Goal: Task Accomplishment & Management: Manage account settings

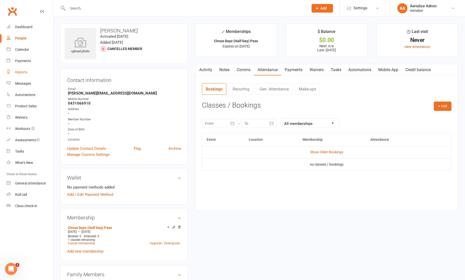
click at [27, 72] on link "Reports" at bounding box center [30, 72] width 47 height 11
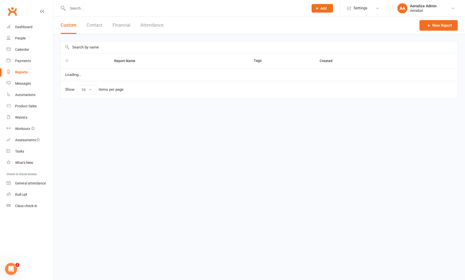
select select "100"
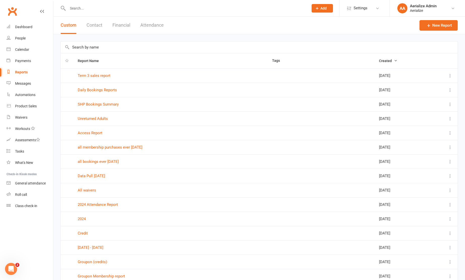
click at [452, 75] on icon at bounding box center [450, 75] width 5 height 5
click at [428, 97] on link "Edit" at bounding box center [428, 96] width 50 height 10
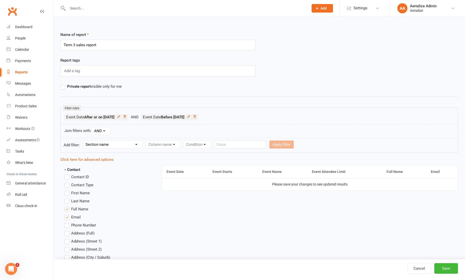
click at [80, 46] on input "Term 3 sales report" at bounding box center [157, 45] width 195 height 11
type input "Term 3 bookings report"
click at [451, 270] on button "Save" at bounding box center [447, 268] width 24 height 11
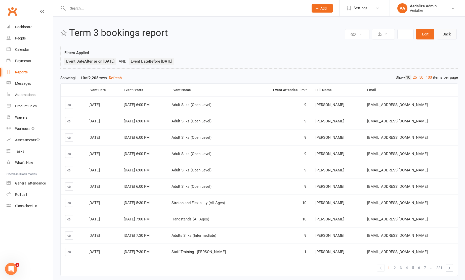
click at [447, 36] on link "Back" at bounding box center [447, 34] width 20 height 11
select select "100"
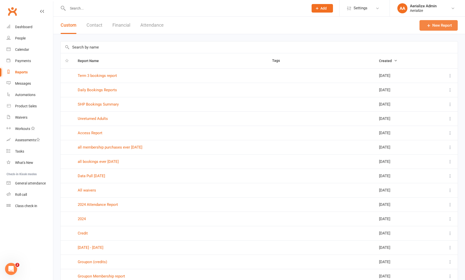
click at [442, 25] on link "New Report" at bounding box center [439, 25] width 38 height 11
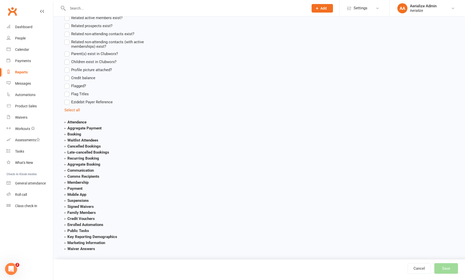
scroll to position [443, 0]
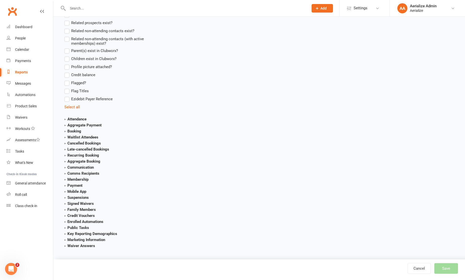
type input "All sales"
click at [77, 186] on strong "Payment" at bounding box center [73, 185] width 18 height 5
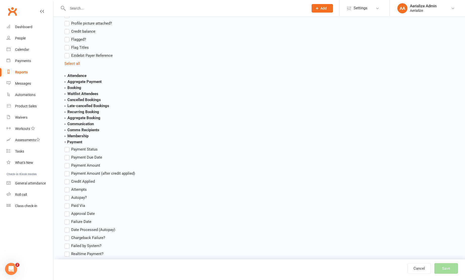
scroll to position [488, 0]
click at [93, 161] on span "Payment Amount" at bounding box center [85, 163] width 29 height 5
click at [68, 161] on input "Payment Amount" at bounding box center [65, 161] width 3 height 0
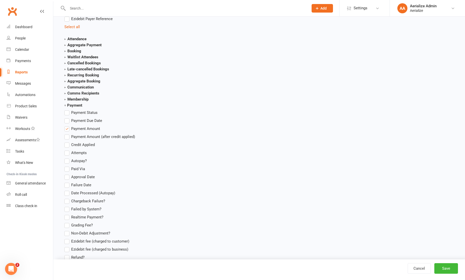
scroll to position [528, 0]
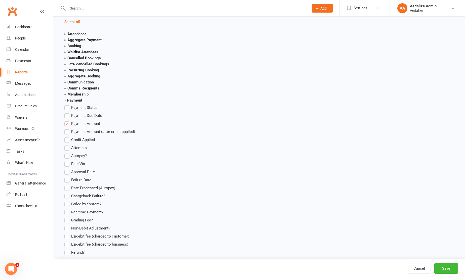
click at [68, 124] on label "Payment Amount" at bounding box center [82, 124] width 36 height 6
click at [68, 121] on input "Payment Amount" at bounding box center [65, 121] width 3 height 0
click at [65, 100] on strong "Payment" at bounding box center [73, 100] width 18 height 5
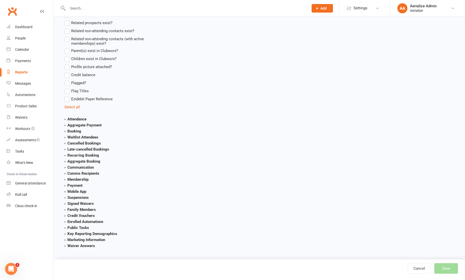
click at [64, 180] on strong "Membership" at bounding box center [76, 179] width 24 height 5
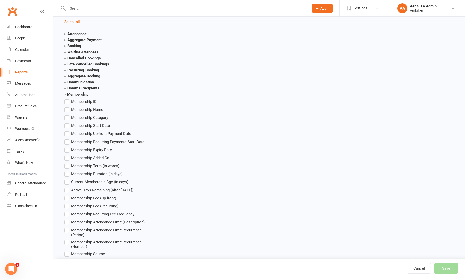
click at [94, 108] on span "Membership Name" at bounding box center [87, 109] width 32 height 5
click at [68, 107] on input "Membership Name" at bounding box center [65, 107] width 3 height 0
click at [101, 125] on span "Membership Start Date" at bounding box center [90, 125] width 39 height 5
click at [68, 123] on input "Membership Start Date" at bounding box center [65, 123] width 3 height 0
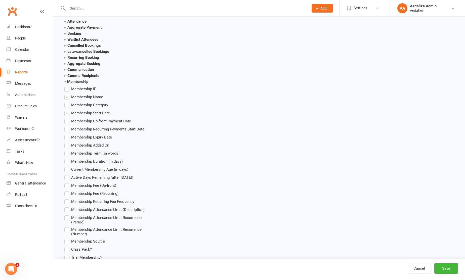
scroll to position [542, 0]
click at [108, 185] on span "Membership Fee (Up-front)" at bounding box center [93, 184] width 45 height 5
click at [68, 182] on input "Membership Fee (Up-front)" at bounding box center [65, 182] width 3 height 0
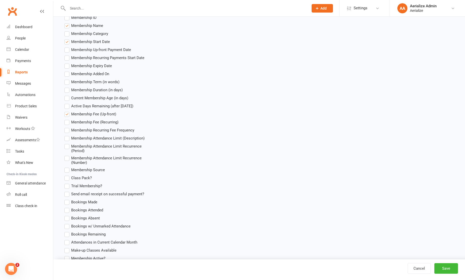
scroll to position [613, 0]
click at [449, 269] on button "Save" at bounding box center [447, 268] width 24 height 11
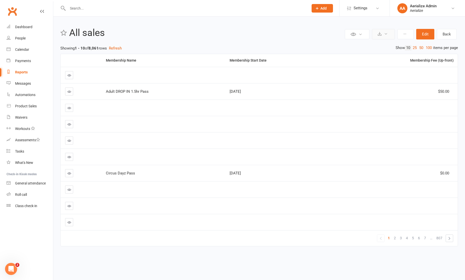
click at [381, 33] on icon at bounding box center [380, 34] width 4 height 4
click at [368, 42] on link "Export to CSV" at bounding box center [368, 46] width 53 height 10
click at [78, 5] on input "text" at bounding box center [185, 8] width 239 height 7
type input "mayleah"
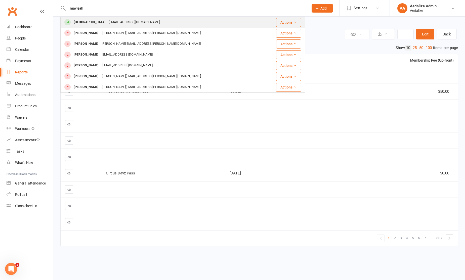
click at [95, 21] on div "Mayleah House" at bounding box center [89, 22] width 35 height 7
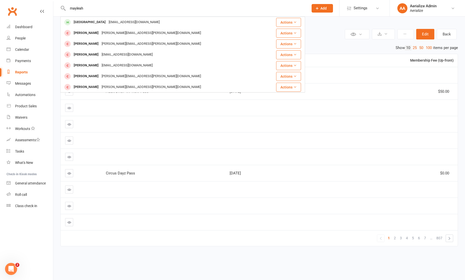
scroll to position [0, 0]
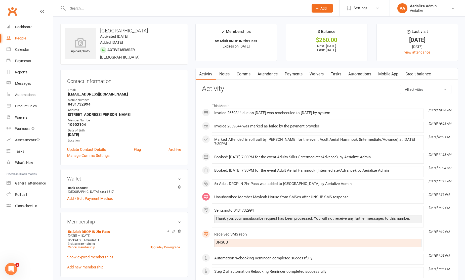
click at [291, 75] on link "Payments" at bounding box center [293, 74] width 25 height 12
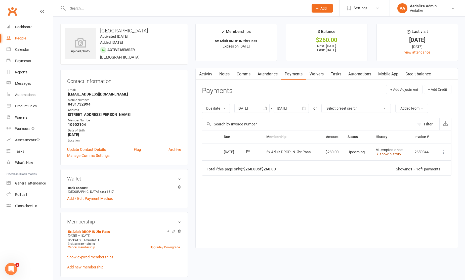
click at [387, 155] on link "show history" at bounding box center [388, 154] width 25 height 5
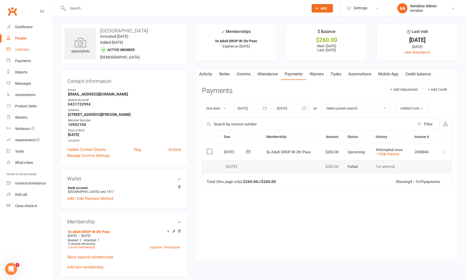
click at [15, 51] on link "Calendar" at bounding box center [30, 49] width 47 height 11
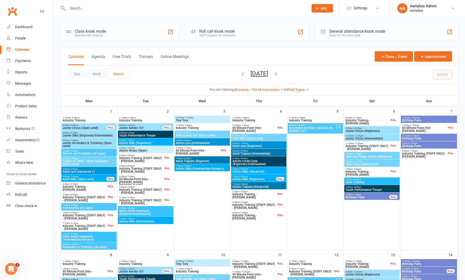
click at [279, 74] on icon "button" at bounding box center [276, 74] width 6 height 6
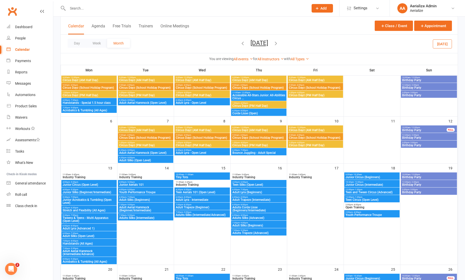
scroll to position [59, 0]
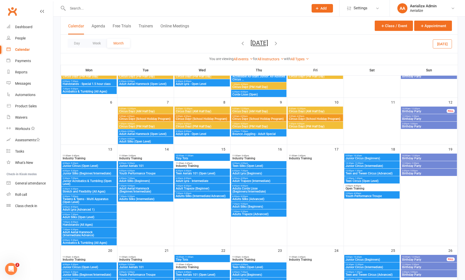
click at [262, 118] on span "Circus Dayz (School Holiday Program)" at bounding box center [258, 119] width 53 height 3
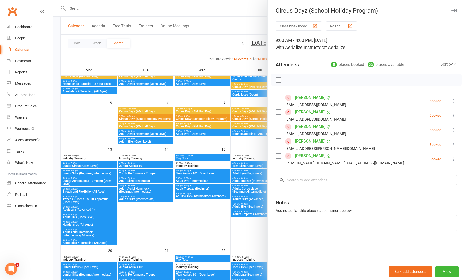
click at [454, 10] on icon "button" at bounding box center [454, 10] width 5 height 3
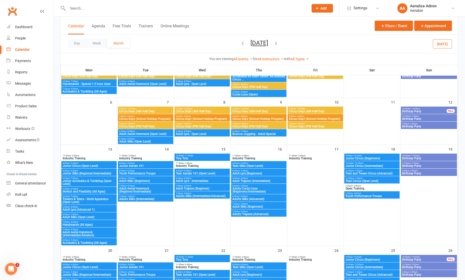
scroll to position [60, 0]
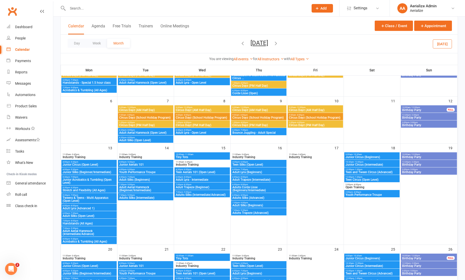
click at [270, 118] on span "Circus Dayz (School Holiday Program)" at bounding box center [258, 117] width 53 height 3
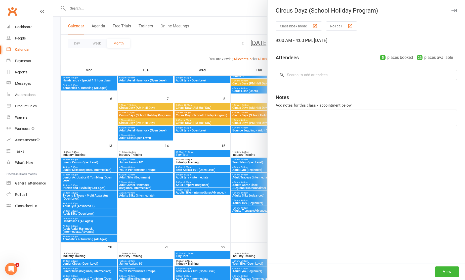
scroll to position [64, 0]
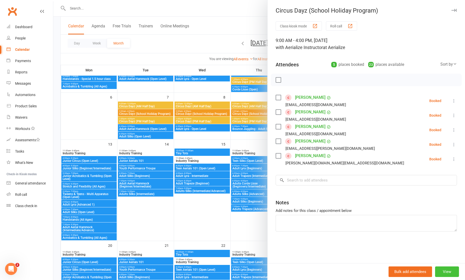
click at [440, 270] on button "View" at bounding box center [447, 272] width 24 height 11
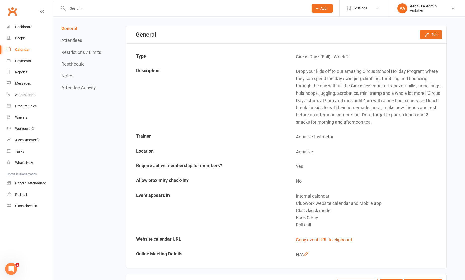
scroll to position [41, 0]
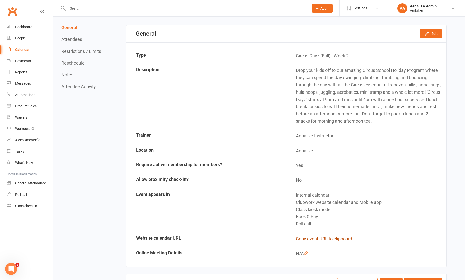
click at [339, 240] on button "Copy event URL to clipboard" at bounding box center [324, 239] width 56 height 7
click at [18, 48] on div "Calendar" at bounding box center [22, 50] width 15 height 4
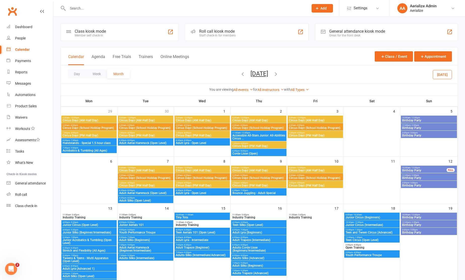
click at [305, 176] on span "9:00am - 4:00pm" at bounding box center [315, 175] width 53 height 2
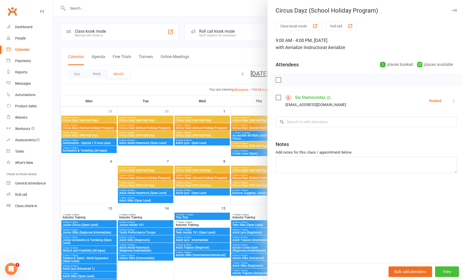
click at [449, 268] on button "View" at bounding box center [447, 272] width 24 height 11
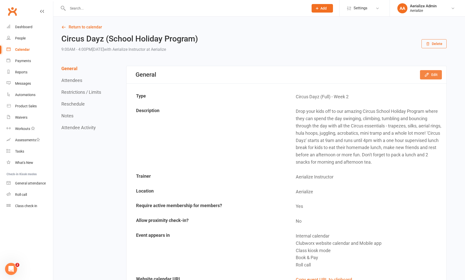
click at [438, 77] on button "Edit" at bounding box center [431, 74] width 22 height 9
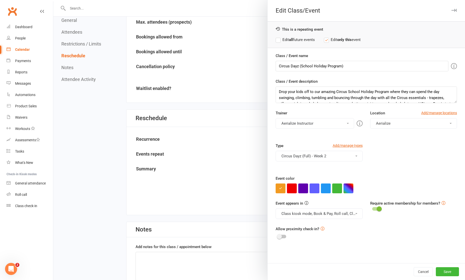
scroll to position [448, 0]
click at [198, 162] on div at bounding box center [259, 140] width 412 height 280
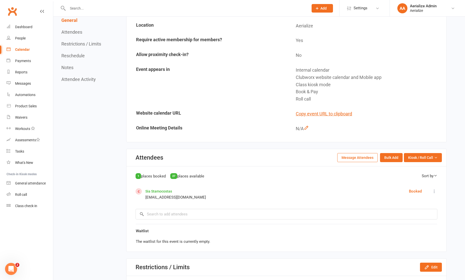
scroll to position [168, 0]
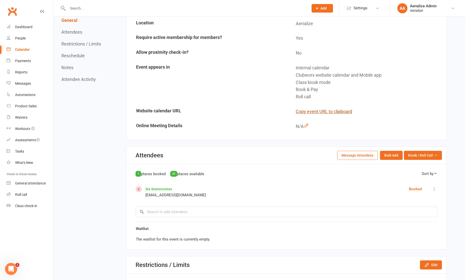
click at [328, 113] on button "Copy event URL to clipboard" at bounding box center [324, 111] width 56 height 7
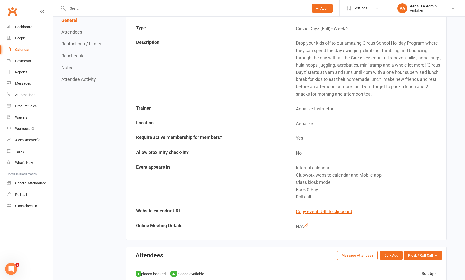
scroll to position [0, 0]
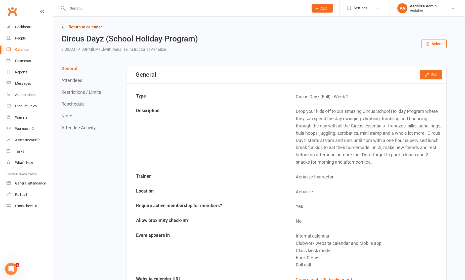
click at [83, 28] on link "Return to calendar" at bounding box center [254, 27] width 386 height 7
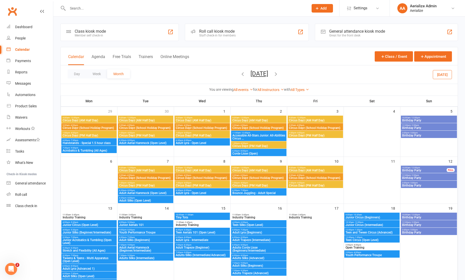
click at [267, 179] on span "Circus Dayz (School Holiday Program)" at bounding box center [258, 178] width 53 height 3
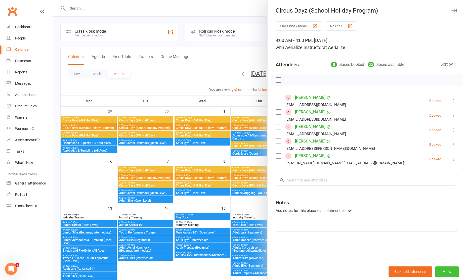
click at [444, 274] on button "View" at bounding box center [447, 272] width 24 height 11
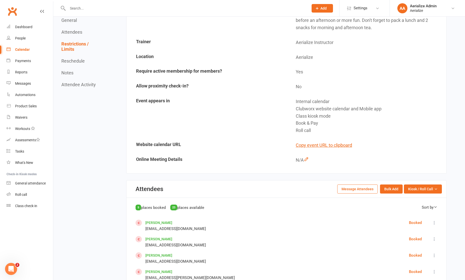
scroll to position [90, 0]
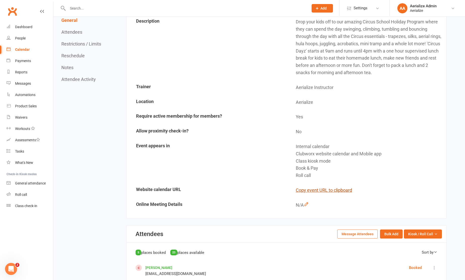
click at [342, 192] on button "Copy event URL to clipboard" at bounding box center [324, 190] width 56 height 7
click at [43, 12] on icon at bounding box center [42, 11] width 4 height 4
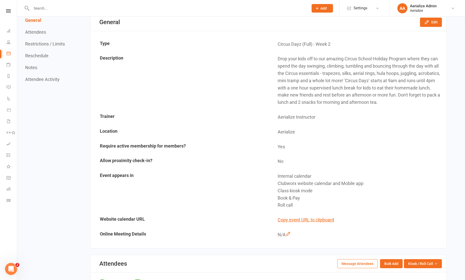
scroll to position [151, 0]
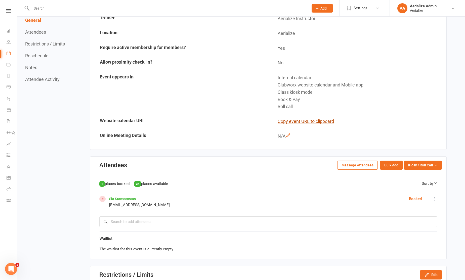
click at [317, 120] on button "Copy event URL to clipboard" at bounding box center [306, 121] width 56 height 7
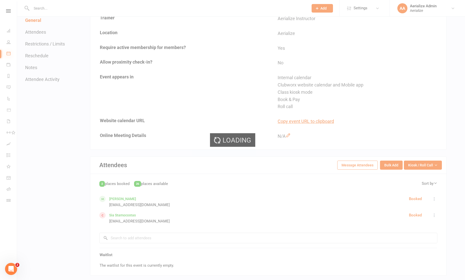
click at [8, 52] on div "Loading" at bounding box center [232, 140] width 465 height 280
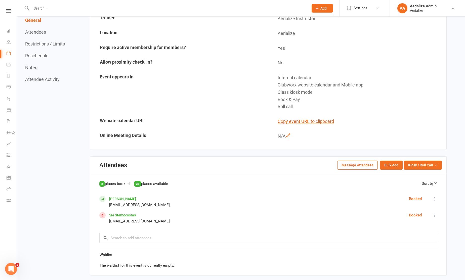
click at [5, 121] on li "Waivers" at bounding box center [8, 121] width 17 height 11
click at [10, 120] on icon at bounding box center [9, 121] width 4 height 4
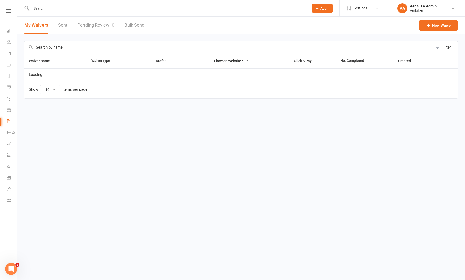
click at [9, 10] on icon at bounding box center [8, 10] width 5 height 3
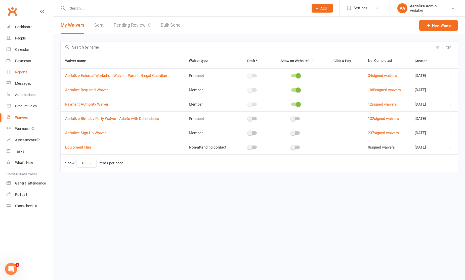
click at [23, 71] on div "Reports" at bounding box center [21, 72] width 12 height 4
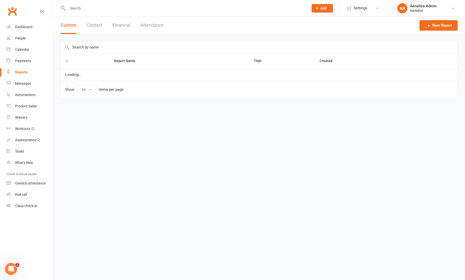
select select "100"
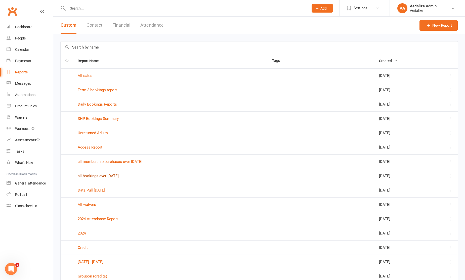
click at [105, 176] on link "all bookings ever July 2025" at bounding box center [98, 176] width 41 height 5
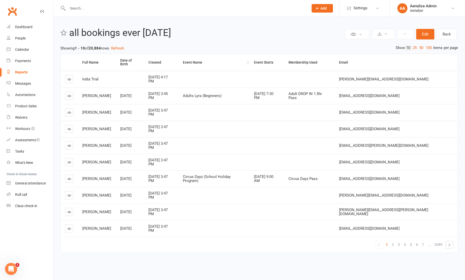
click at [216, 61] on th "Event Name" at bounding box center [213, 62] width 71 height 17
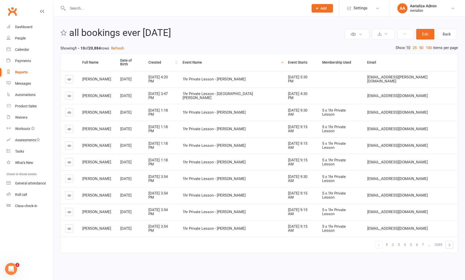
click at [178, 60] on th "Created" at bounding box center [161, 62] width 34 height 17
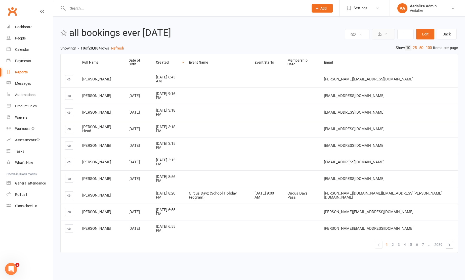
click at [382, 35] on button at bounding box center [383, 34] width 23 height 11
click at [379, 46] on link "Export to CSV" at bounding box center [368, 46] width 53 height 10
click at [16, 118] on div "Waivers" at bounding box center [21, 118] width 12 height 4
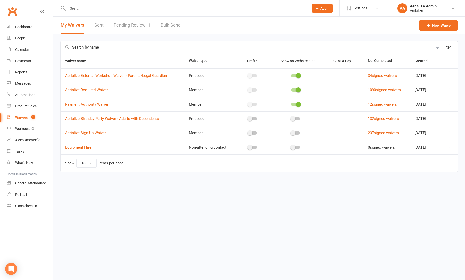
click at [136, 25] on link "Pending Review 1" at bounding box center [132, 25] width 37 height 17
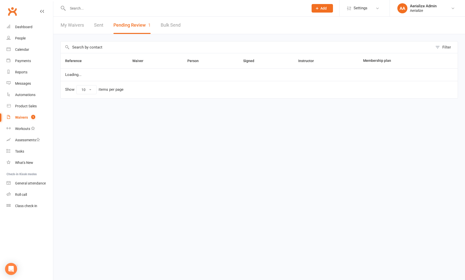
select select "100"
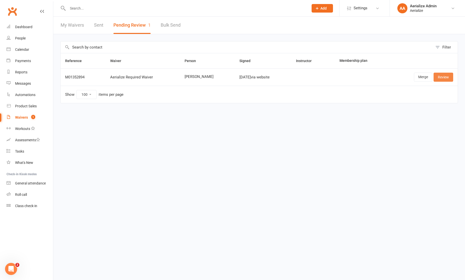
click at [440, 74] on link "Review" at bounding box center [444, 77] width 20 height 9
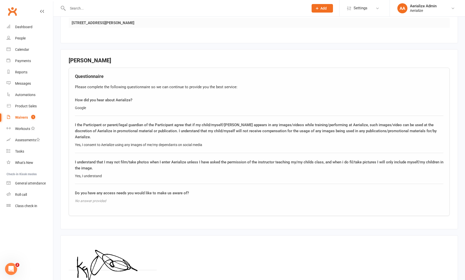
scroll to position [348, 0]
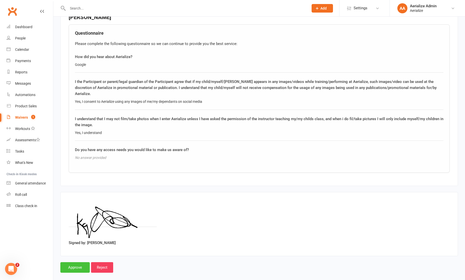
click at [85, 262] on input "Approve" at bounding box center [74, 267] width 29 height 11
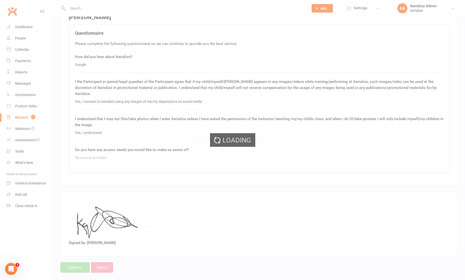
select select "100"
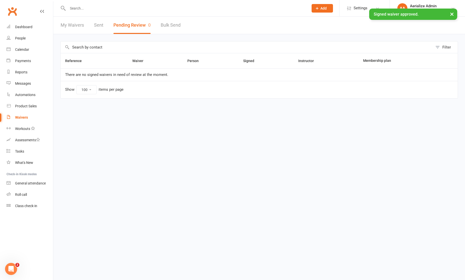
click at [452, 14] on button "×" at bounding box center [452, 14] width 9 height 11
click at [23, 50] on div "Calendar" at bounding box center [22, 50] width 14 height 4
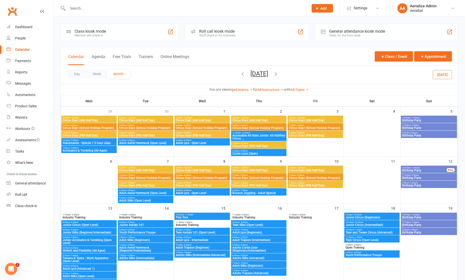
click at [438, 77] on button "Today" at bounding box center [442, 74] width 19 height 9
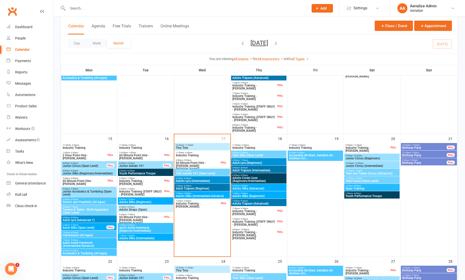
scroll to position [282, 0]
click at [264, 203] on span "Adults Trapeze (Advanced)" at bounding box center [258, 203] width 53 height 3
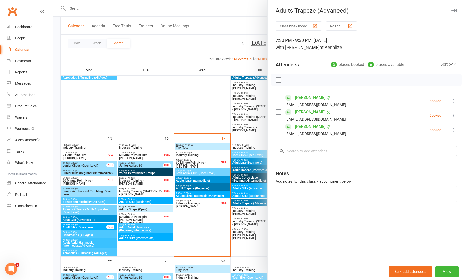
click at [261, 195] on div at bounding box center [259, 140] width 412 height 280
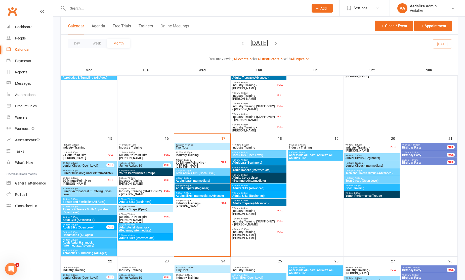
click at [261, 195] on span "Adults Silks (Beginners)" at bounding box center [258, 196] width 53 height 3
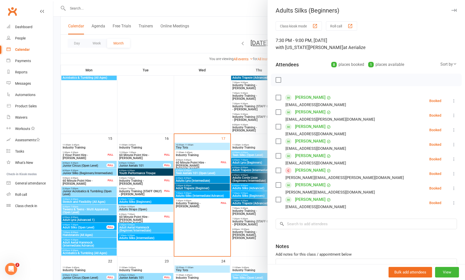
click at [254, 188] on div at bounding box center [259, 140] width 412 height 280
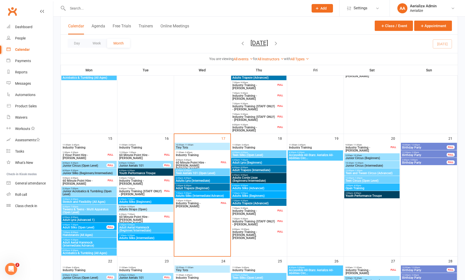
click at [255, 187] on span "Adults Silks (Advanced)" at bounding box center [258, 188] width 53 height 3
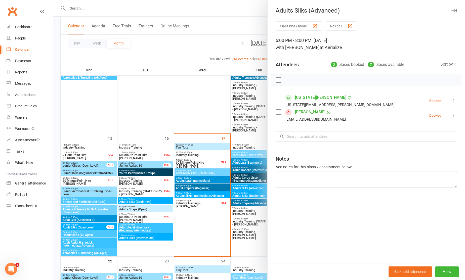
click at [252, 180] on div at bounding box center [259, 140] width 412 height 280
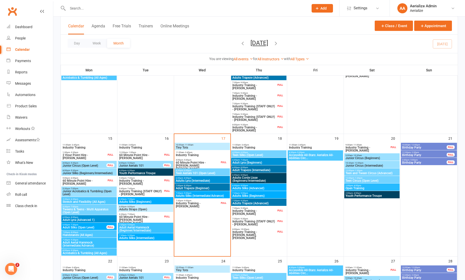
click at [258, 179] on span "Adults Corde Lisse (Beginners/Intermediate)" at bounding box center [258, 179] width 53 height 6
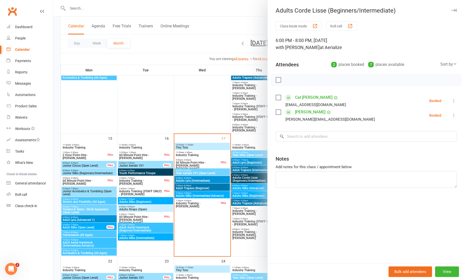
click at [255, 169] on div at bounding box center [259, 140] width 412 height 280
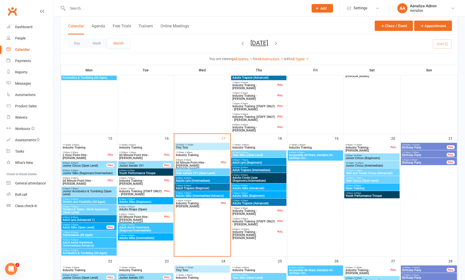
click at [261, 171] on span "Adult Trapeze (Intermediate)" at bounding box center [258, 170] width 53 height 3
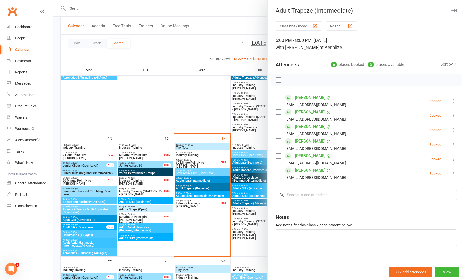
click at [257, 166] on div at bounding box center [259, 140] width 412 height 280
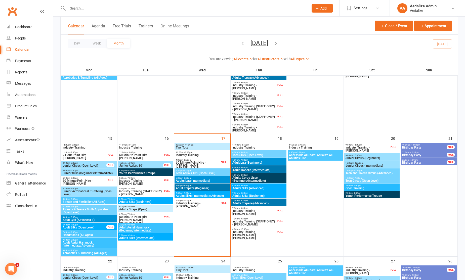
click at [259, 164] on span "Adult Lyra (Beginners)" at bounding box center [258, 162] width 53 height 3
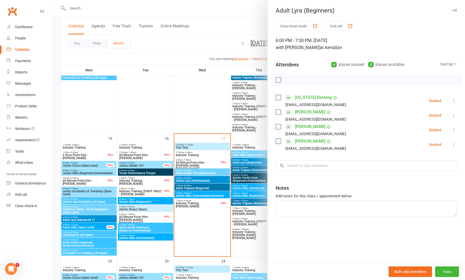
click at [180, 107] on div at bounding box center [259, 140] width 412 height 280
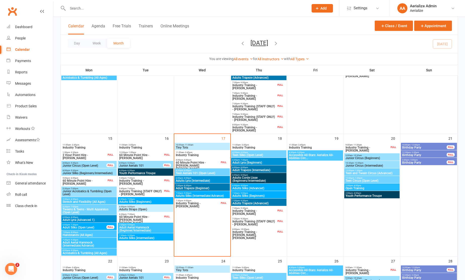
click at [83, 8] on input "text" at bounding box center [185, 8] width 239 height 7
paste input "" info@allcarespeechanddisability.com""
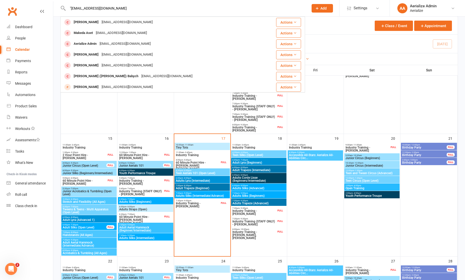
drag, startPoint x: 72, startPoint y: 8, endPoint x: 79, endPoint y: 9, distance: 7.4
click at [72, 9] on input ""info@allcarespeechanddisability.com" at bounding box center [185, 8] width 239 height 7
click at [151, 10] on input "info@allcarespeechanddisability.com" at bounding box center [185, 8] width 239 height 7
type input "info@allcarespeechanddisability.com"
click at [212, 239] on div at bounding box center [202, 199] width 55 height 113
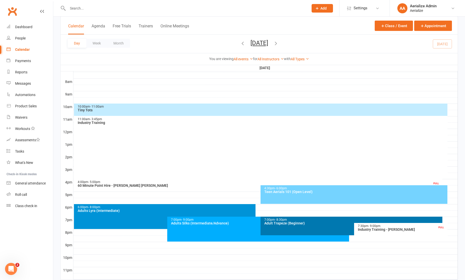
scroll to position [131, 0]
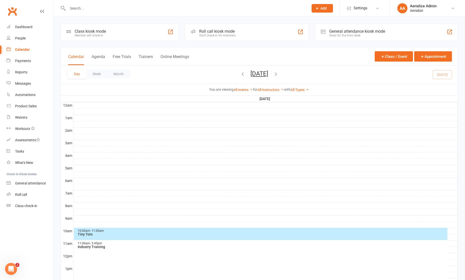
select select "100"
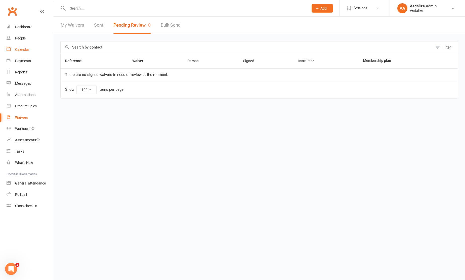
click at [21, 48] on div "Calendar" at bounding box center [22, 50] width 14 height 4
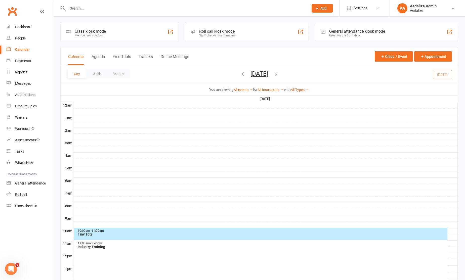
click at [111, 75] on button "Month" at bounding box center [118, 73] width 23 height 9
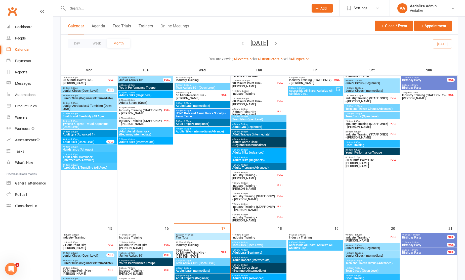
scroll to position [257, 0]
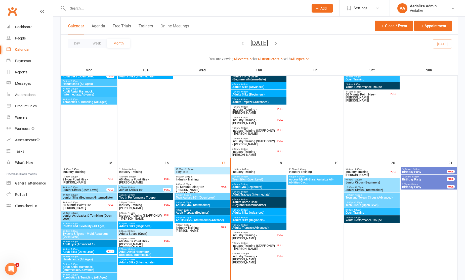
click at [265, 204] on span "Adults Corde Lisse (Beginners/Intermediate)" at bounding box center [258, 204] width 53 height 6
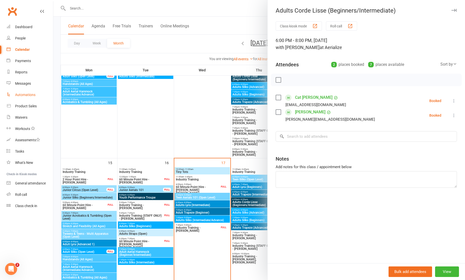
click at [23, 96] on div "Automations" at bounding box center [25, 95] width 20 height 4
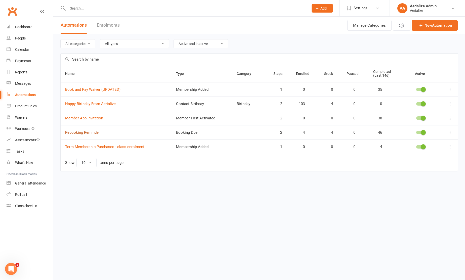
click at [92, 133] on link "Rebooking Reminder" at bounding box center [82, 132] width 35 height 5
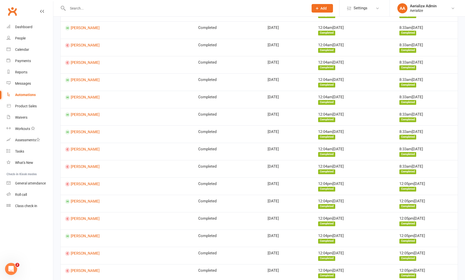
scroll to position [1809, 0]
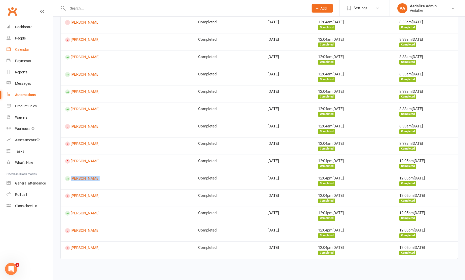
click at [23, 52] on link "Calendar" at bounding box center [30, 49] width 47 height 11
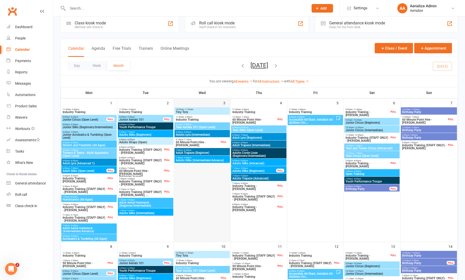
scroll to position [9, 0]
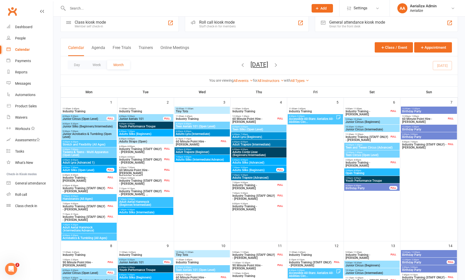
click at [279, 65] on icon "button" at bounding box center [276, 65] width 6 height 6
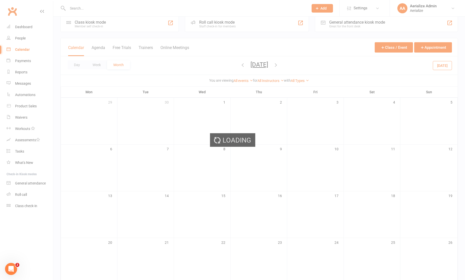
click at [289, 65] on div "Loading" at bounding box center [232, 140] width 465 height 280
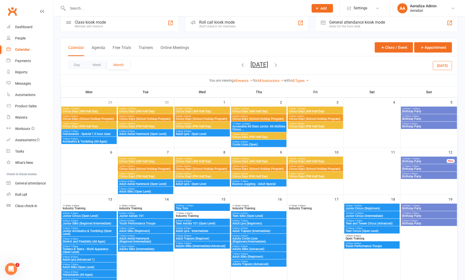
click at [279, 65] on icon "button" at bounding box center [276, 65] width 6 height 6
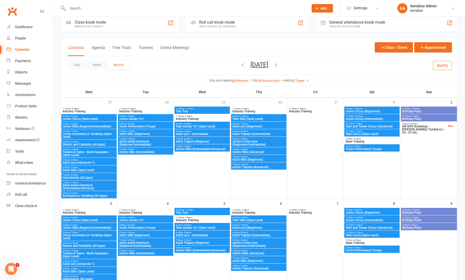
drag, startPoint x: 231, startPoint y: 65, endPoint x: 289, endPoint y: 144, distance: 98.2
click at [240, 65] on icon "button" at bounding box center [243, 65] width 6 height 6
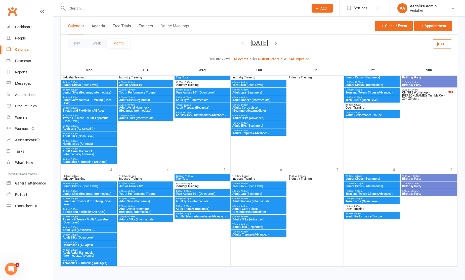
scroll to position [344, 0]
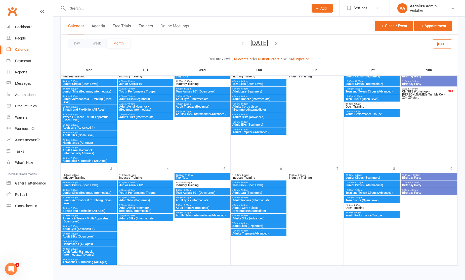
click at [279, 45] on icon "button" at bounding box center [276, 44] width 6 height 6
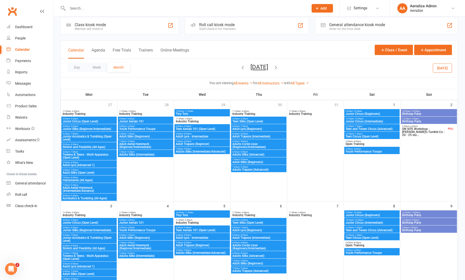
scroll to position [0, 0]
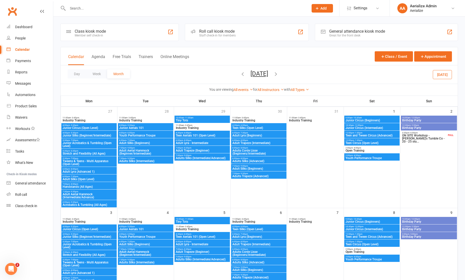
click at [240, 73] on icon "button" at bounding box center [243, 74] width 6 height 6
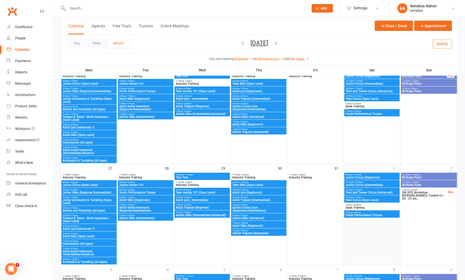
scroll to position [242, 0]
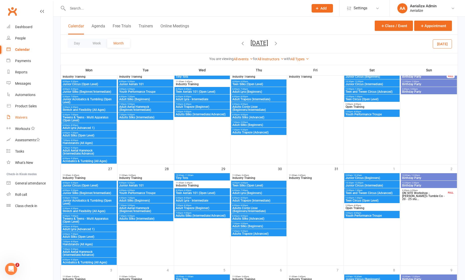
click at [31, 116] on link "Waivers" at bounding box center [30, 117] width 47 height 11
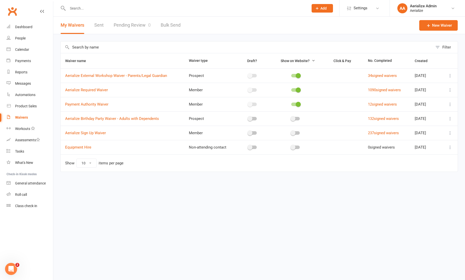
click at [451, 105] on icon at bounding box center [450, 104] width 5 height 5
click at [436, 114] on link "Edit waiver" at bounding box center [423, 114] width 59 height 10
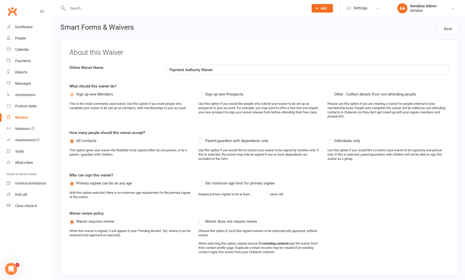
click at [210, 71] on input "Payment Authority Waiver" at bounding box center [307, 70] width 283 height 11
click at [194, 68] on input "Payment Authority" at bounding box center [307, 70] width 283 height 11
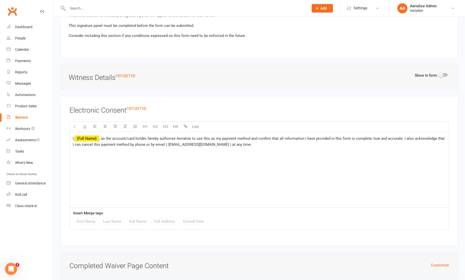
scroll to position [1066, 0]
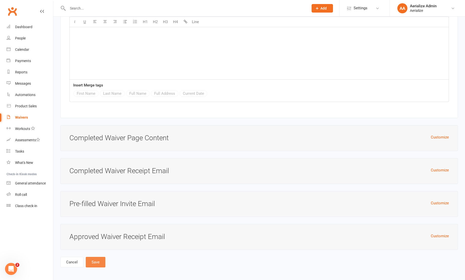
type input "Payment Authority"
click at [97, 258] on button "Save" at bounding box center [96, 262] width 20 height 11
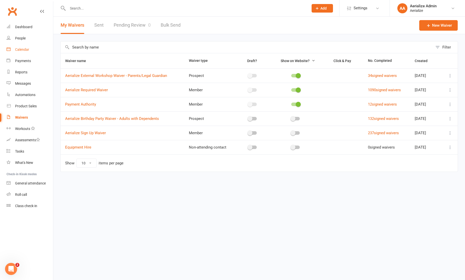
click at [18, 51] on div "Calendar" at bounding box center [22, 50] width 14 height 4
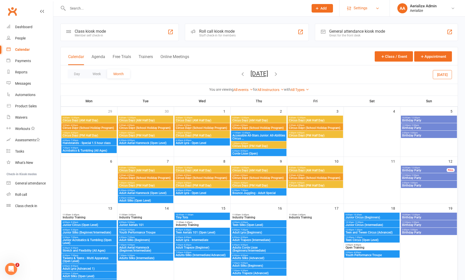
click at [371, 7] on link "Settings" at bounding box center [364, 8] width 35 height 11
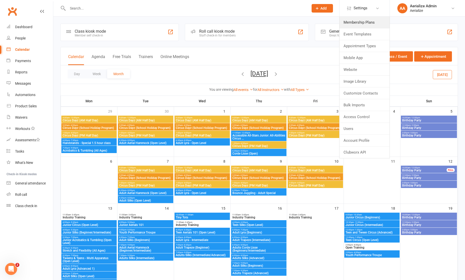
click at [369, 22] on link "Membership Plans" at bounding box center [365, 23] width 50 height 12
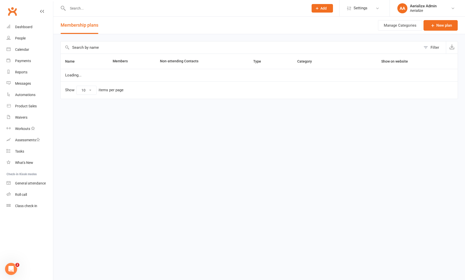
select select "100"
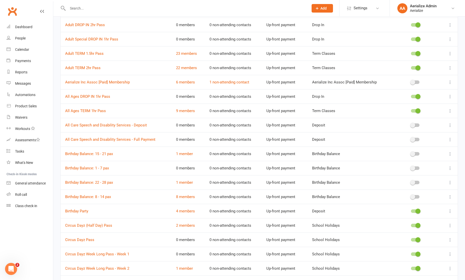
scroll to position [223, 0]
click at [185, 55] on link "23 members" at bounding box center [186, 54] width 21 height 5
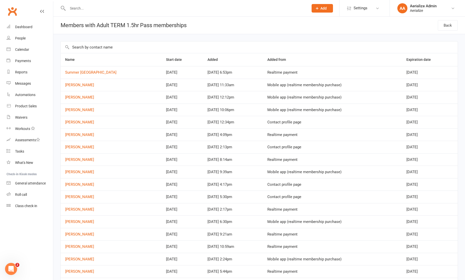
scroll to position [94, 0]
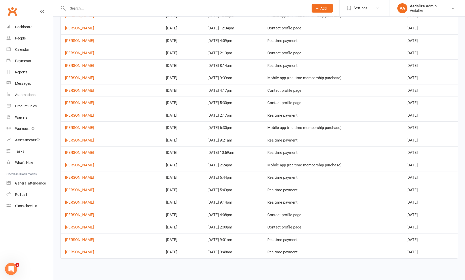
click at [94, 7] on input "text" at bounding box center [185, 8] width 239 height 7
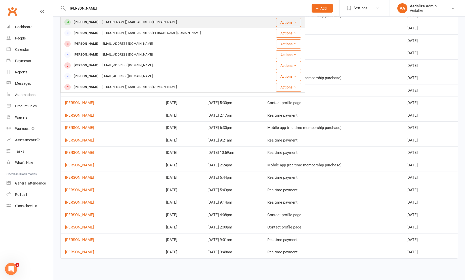
type input "helen"
click at [112, 25] on div "helenlette@hotmail.com" at bounding box center [139, 22] width 78 height 7
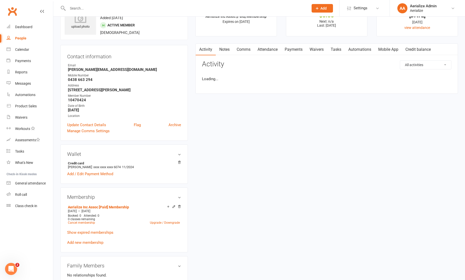
scroll to position [35, 0]
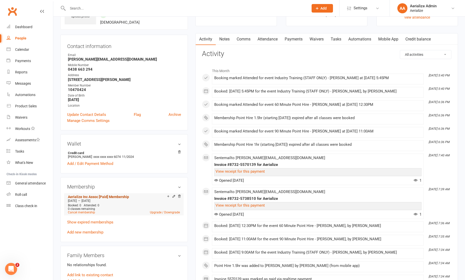
drag, startPoint x: 100, startPoint y: 200, endPoint x: 69, endPoint y: 197, distance: 31.1
click at [68, 201] on div "Jun 27 2025 — Jun 26 2026" at bounding box center [124, 201] width 115 height 4
click at [15, 49] on div "Calendar" at bounding box center [22, 50] width 14 height 4
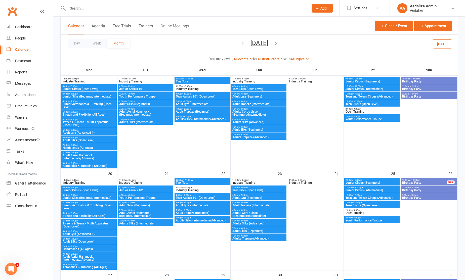
scroll to position [147, 0]
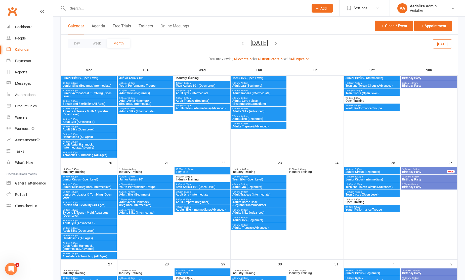
click at [260, 111] on span "Adults Silks (Advanced)" at bounding box center [258, 111] width 53 height 3
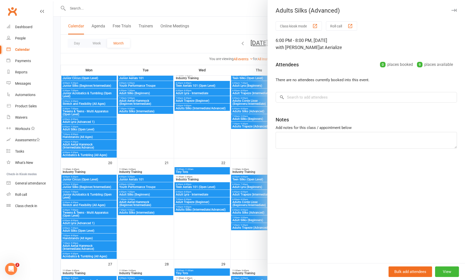
click at [190, 131] on div at bounding box center [259, 140] width 412 height 280
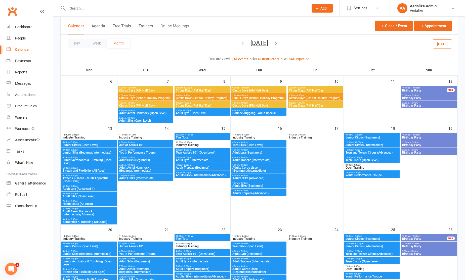
scroll to position [0, 0]
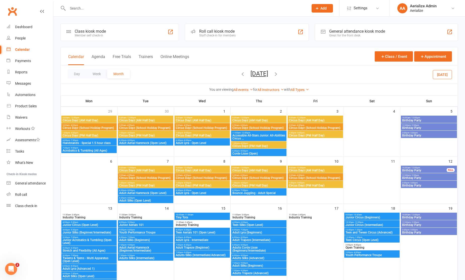
click at [197, 128] on span "Circus Dayz (School Holiday Program)" at bounding box center [202, 128] width 53 height 3
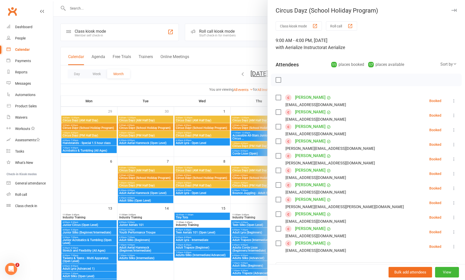
click at [194, 70] on div at bounding box center [259, 140] width 412 height 280
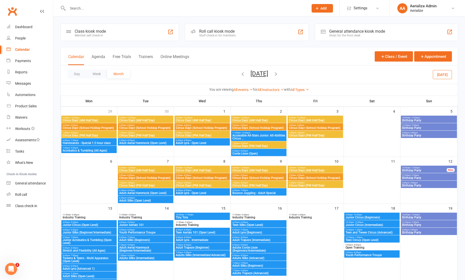
click at [122, 12] on div at bounding box center [182, 8] width 245 height 16
click at [249, 118] on span "9:00am - 12:00pm" at bounding box center [258, 118] width 53 height 2
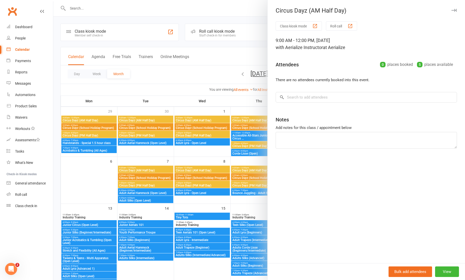
click at [220, 125] on div at bounding box center [259, 140] width 412 height 280
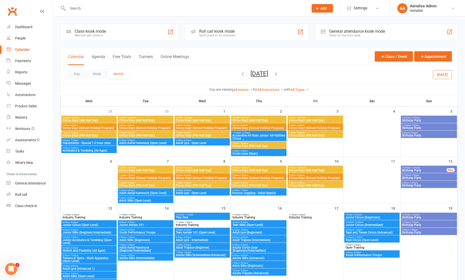
click at [222, 128] on span "Circus Dayz (School Holiday Program)" at bounding box center [202, 128] width 53 height 3
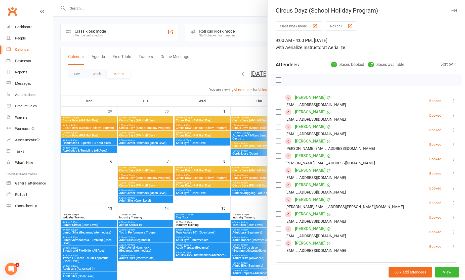
click at [309, 112] on link "Emilia Hancock" at bounding box center [310, 112] width 30 height 8
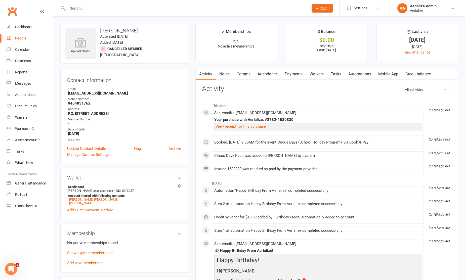
click at [271, 76] on link "Attendance" at bounding box center [267, 74] width 27 height 12
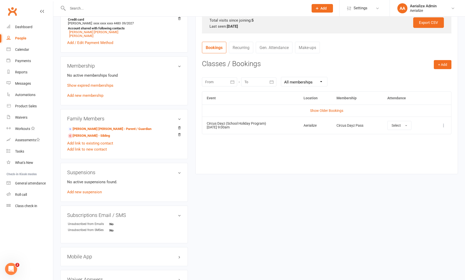
scroll to position [171, 0]
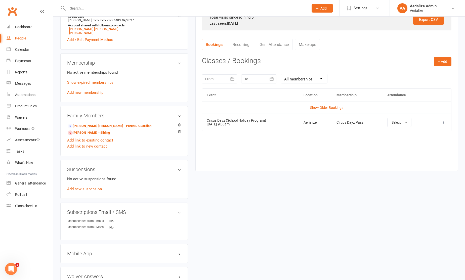
click at [446, 122] on icon at bounding box center [443, 122] width 5 height 5
click at [423, 152] on link "Remove booking" at bounding box center [422, 152] width 50 height 10
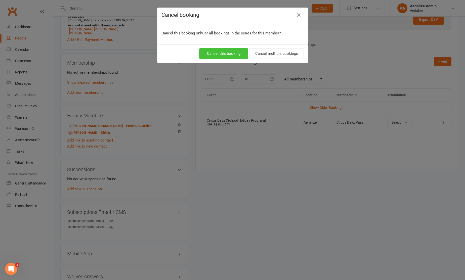
click at [237, 54] on button "Cancel this booking" at bounding box center [223, 53] width 49 height 11
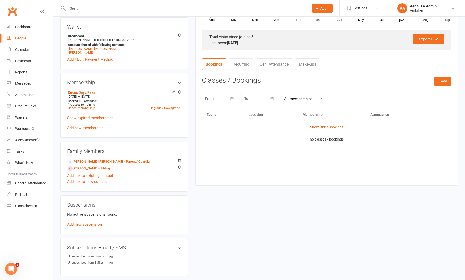
scroll to position [175, 0]
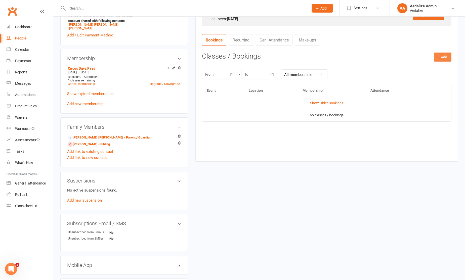
click at [439, 57] on button "+ Add" at bounding box center [443, 57] width 18 height 9
click at [425, 68] on link "Book Event" at bounding box center [427, 68] width 50 height 10
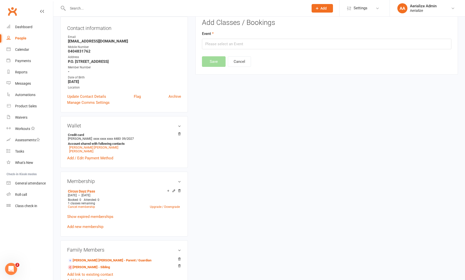
scroll to position [43, 0]
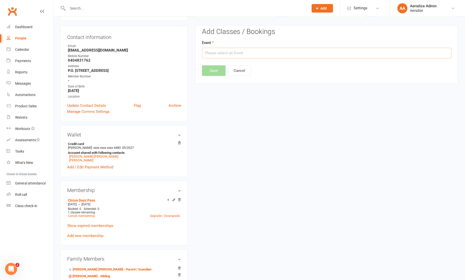
click at [242, 54] on input "text" at bounding box center [327, 53] width 250 height 11
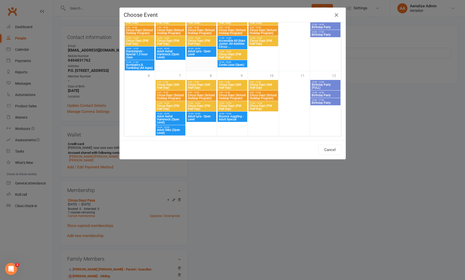
scroll to position [720, 0]
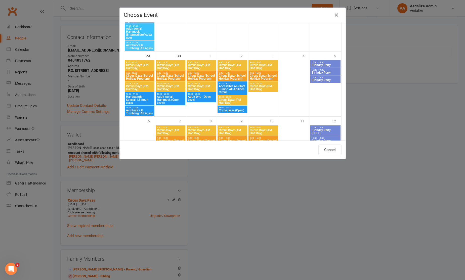
click at [208, 75] on span "Circus Dayz (School Holiday Program)" at bounding box center [202, 77] width 28 height 6
type input "Circus Dayz (School Holiday Program) - Oct 1, 2025 9:00:00 AM"
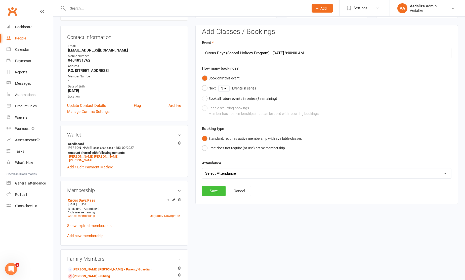
click at [210, 191] on button "Save" at bounding box center [214, 191] width 24 height 11
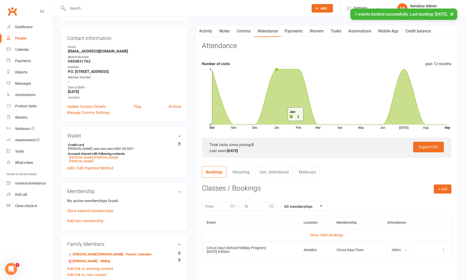
scroll to position [0, 0]
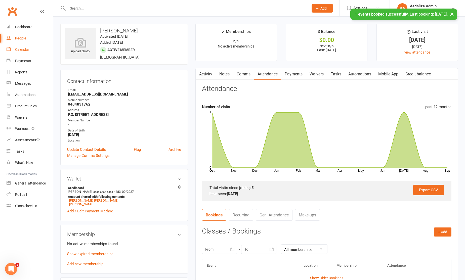
click at [21, 48] on div "Calendar" at bounding box center [22, 50] width 14 height 4
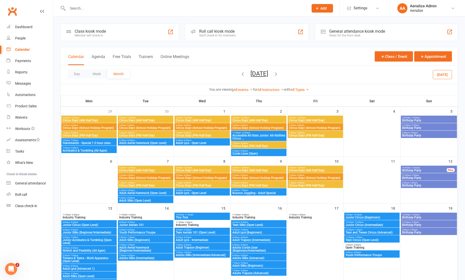
click at [198, 127] on span "Circus Dayz (School Holiday Program)" at bounding box center [202, 128] width 53 height 3
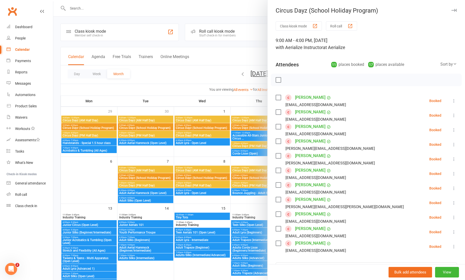
click at [289, 97] on span at bounding box center [288, 98] width 6 height 6
click at [131, 94] on div at bounding box center [259, 140] width 412 height 280
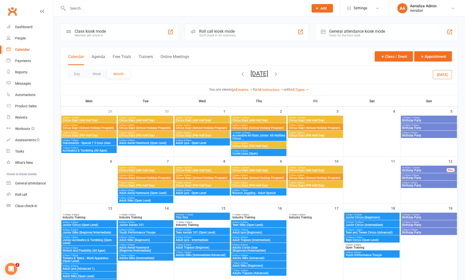
click at [443, 71] on button "Today" at bounding box center [442, 74] width 19 height 9
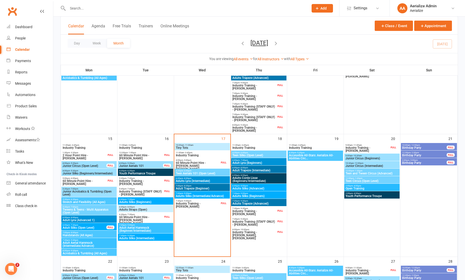
scroll to position [283, 0]
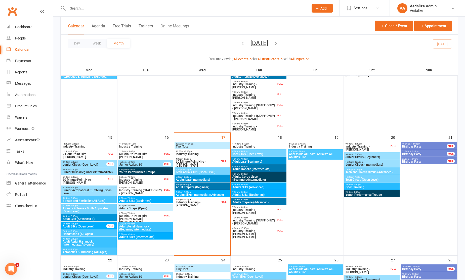
click at [148, 207] on span "Adults Straps (Open)" at bounding box center [145, 208] width 53 height 3
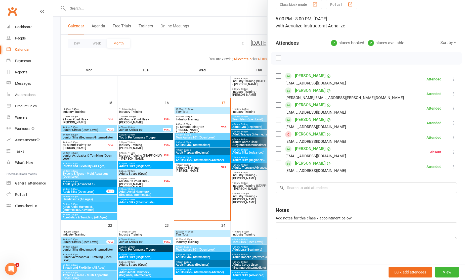
scroll to position [318, 0]
click at [145, 133] on div at bounding box center [259, 140] width 412 height 280
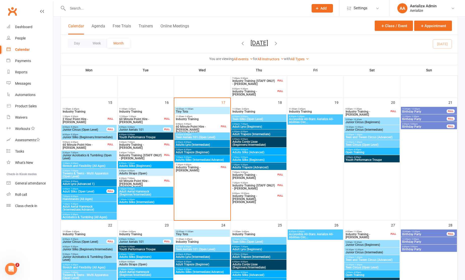
click at [146, 130] on span "Junior Aerials 101" at bounding box center [141, 129] width 44 height 3
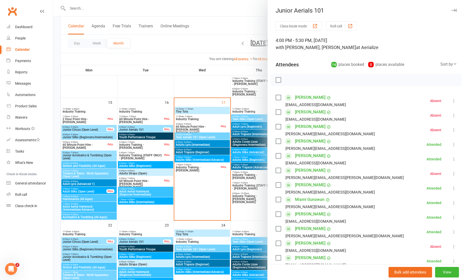
scroll to position [124, 0]
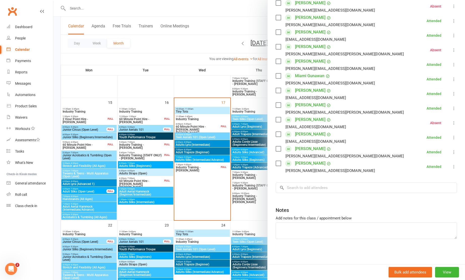
click at [138, 137] on div at bounding box center [259, 140] width 412 height 280
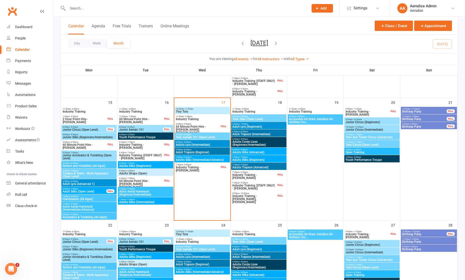
click at [141, 136] on span "Youth Performance Troupe" at bounding box center [145, 137] width 53 height 3
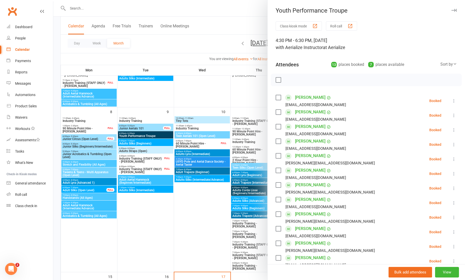
scroll to position [120, 0]
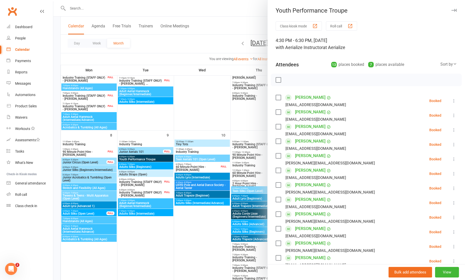
click at [155, 158] on div at bounding box center [259, 140] width 412 height 280
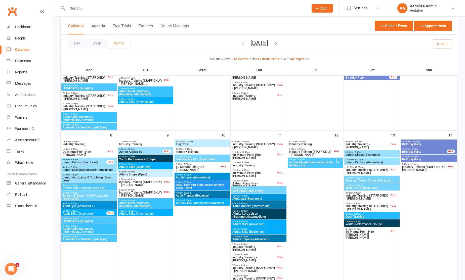
click at [150, 160] on span "Youth Performance Troupe" at bounding box center [145, 159] width 53 height 3
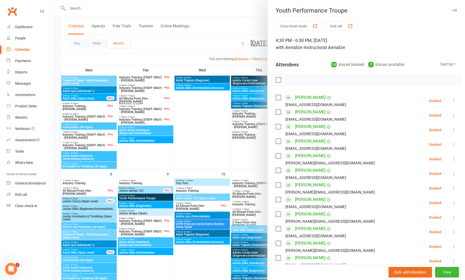
scroll to position [9, 0]
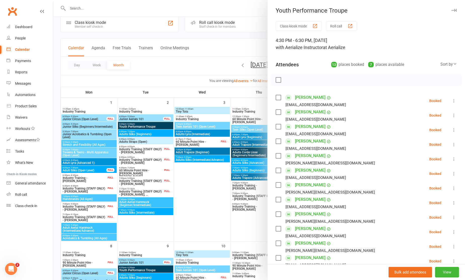
click at [154, 127] on div at bounding box center [259, 140] width 412 height 280
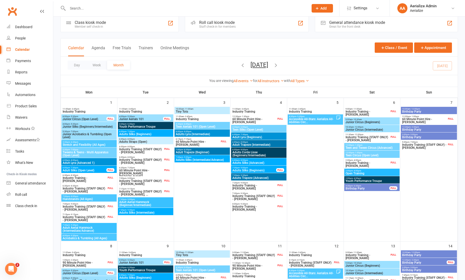
click at [155, 127] on span "Youth Performance Troupe" at bounding box center [145, 126] width 53 height 3
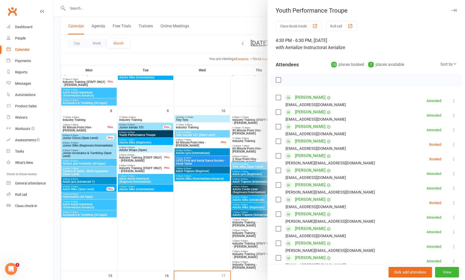
scroll to position [199, 0]
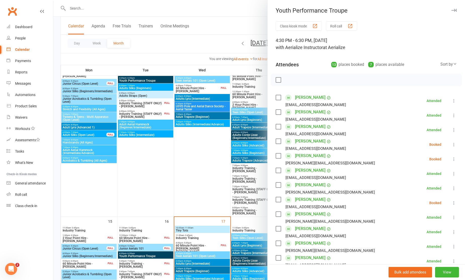
click at [150, 82] on div at bounding box center [259, 140] width 412 height 280
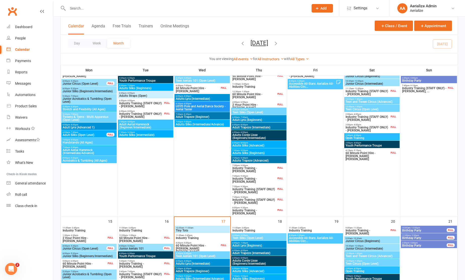
click at [152, 81] on span "Youth Performance Troupe" at bounding box center [145, 80] width 53 height 3
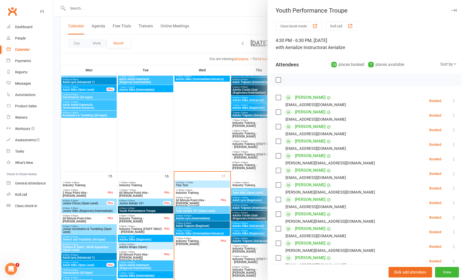
scroll to position [247, 0]
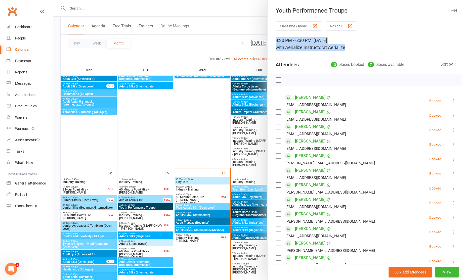
drag, startPoint x: 351, startPoint y: 49, endPoint x: 276, endPoint y: 40, distance: 74.9
click at [276, 40] on div "4:30 PM - 6:30 PM, Tuesday, September, 9, 2025 with Aerialize Instructor at Aer…" at bounding box center [366, 44] width 181 height 14
click at [224, 119] on div at bounding box center [259, 140] width 412 height 280
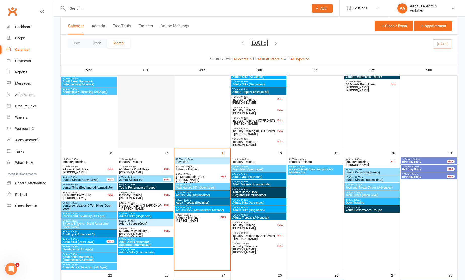
scroll to position [269, 0]
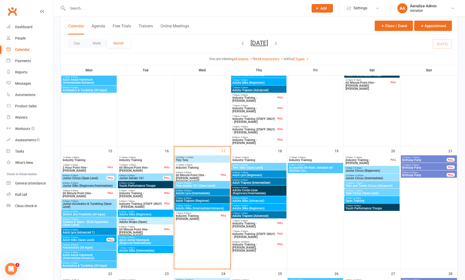
click at [137, 214] on span "Adults Silks (Beginners)" at bounding box center [145, 214] width 53 height 3
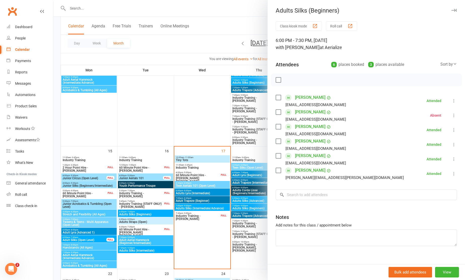
click at [139, 222] on div at bounding box center [259, 140] width 412 height 280
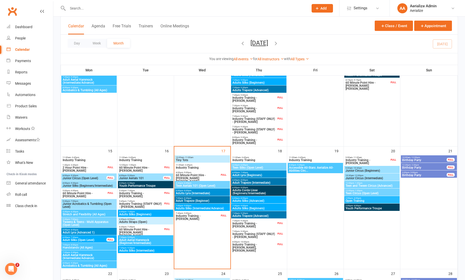
click at [139, 222] on span "Adults Straps (Open)" at bounding box center [145, 222] width 53 height 3
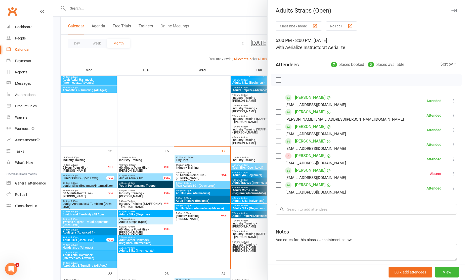
click at [139, 244] on div at bounding box center [259, 140] width 412 height 280
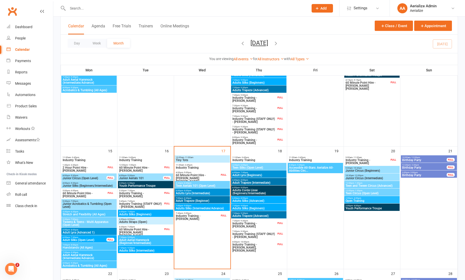
click at [141, 244] on span "Adult Aerial Hammock (Beginner/Intermediate)" at bounding box center [145, 242] width 53 height 6
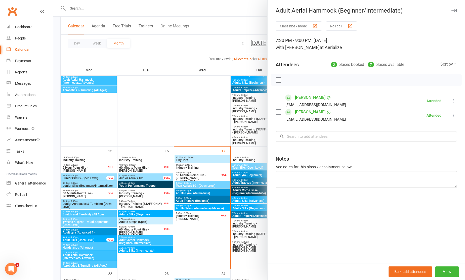
click at [143, 248] on div at bounding box center [259, 140] width 412 height 280
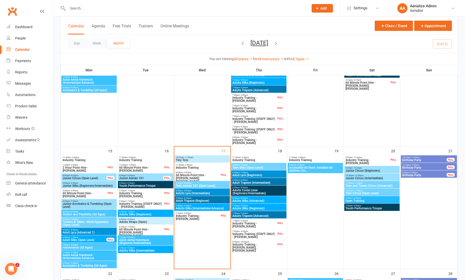
click at [143, 252] on span "Adults Silks (Intermediate)" at bounding box center [145, 250] width 53 height 3
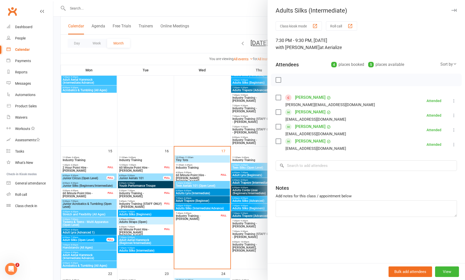
click at [104, 266] on div at bounding box center [259, 140] width 412 height 280
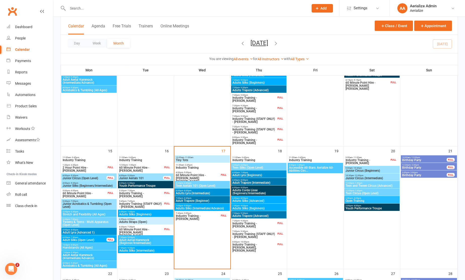
click at [103, 266] on span "Acrobatics & Tumbling (All Ages)" at bounding box center [88, 266] width 53 height 3
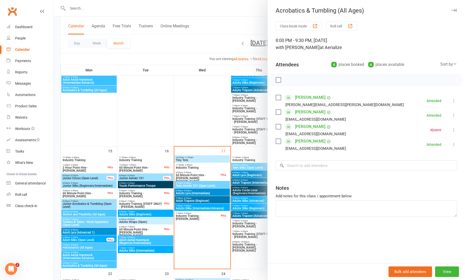
click at [97, 258] on div at bounding box center [259, 140] width 412 height 280
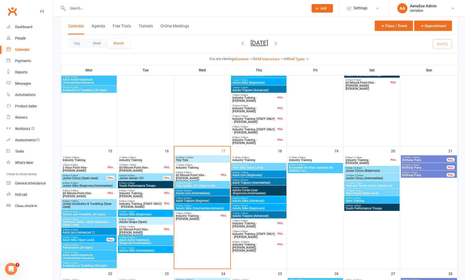
click at [97, 258] on span "Adult Aerial Hammock (Intermediate/Advance)" at bounding box center [88, 257] width 53 height 6
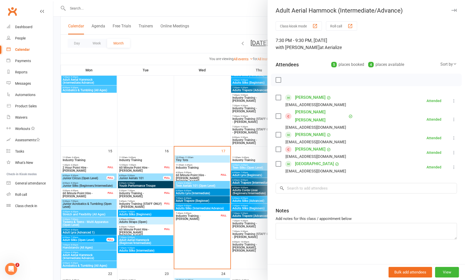
click at [93, 249] on div at bounding box center [259, 140] width 412 height 280
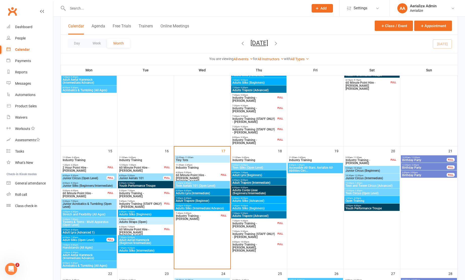
click at [94, 249] on span "Handstands (All Ages)" at bounding box center [88, 247] width 53 height 3
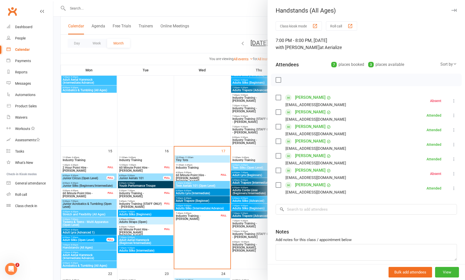
click at [91, 240] on div at bounding box center [259, 140] width 412 height 280
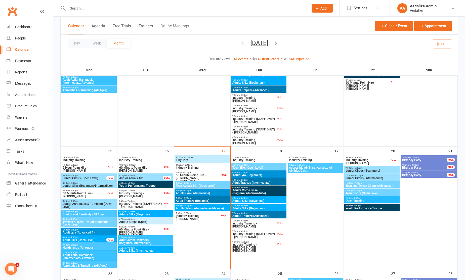
click at [91, 240] on span "Adult Silks (Open Level)" at bounding box center [84, 240] width 44 height 3
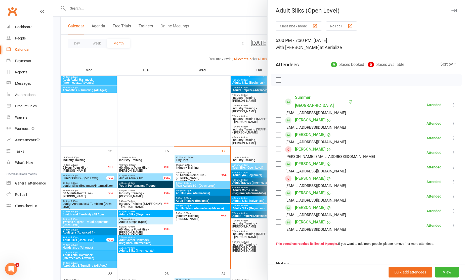
click at [91, 233] on div at bounding box center [259, 140] width 412 height 280
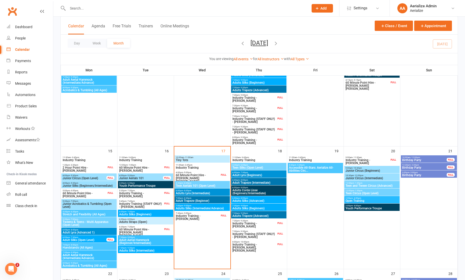
click at [91, 233] on span "Adult Lyra (Advanced 1)" at bounding box center [88, 232] width 53 height 3
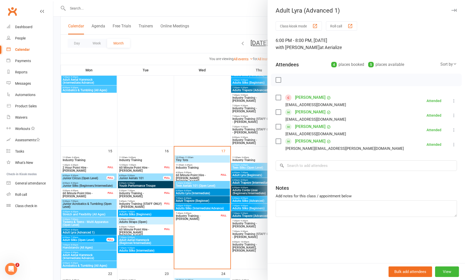
click at [93, 225] on div at bounding box center [259, 140] width 412 height 280
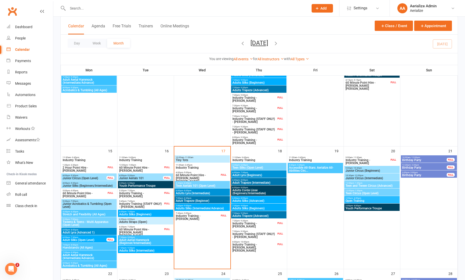
click at [93, 225] on span "Tweens & Teens - Multi Apparatus (Open Level)" at bounding box center [88, 224] width 53 height 6
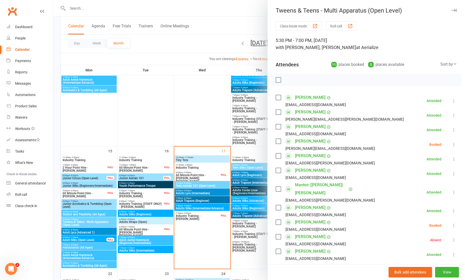
click at [96, 215] on div at bounding box center [259, 140] width 412 height 280
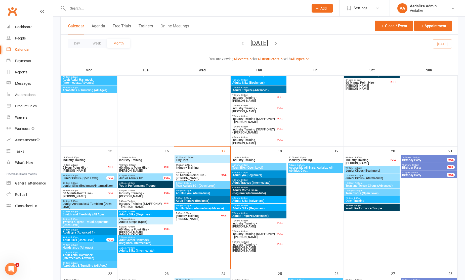
click at [96, 215] on span "Stretch and Flexibility (All Ages)" at bounding box center [88, 214] width 53 height 3
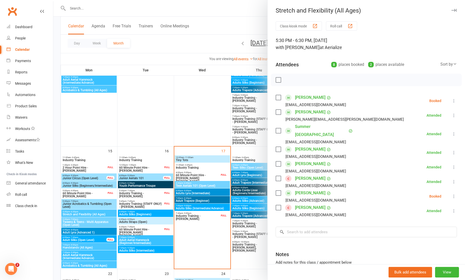
click at [96, 209] on div at bounding box center [259, 140] width 412 height 280
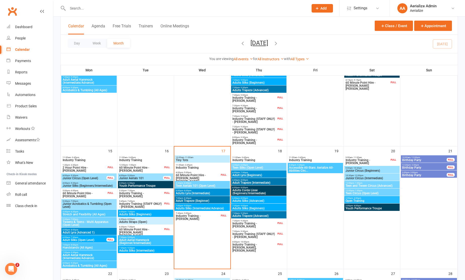
click at [99, 206] on span "Junior Acrobatics & Tumbling (Open Level)" at bounding box center [88, 206] width 53 height 6
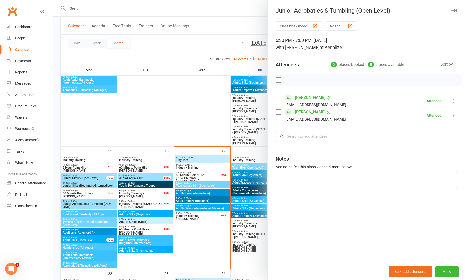
click at [99, 185] on div at bounding box center [259, 140] width 412 height 280
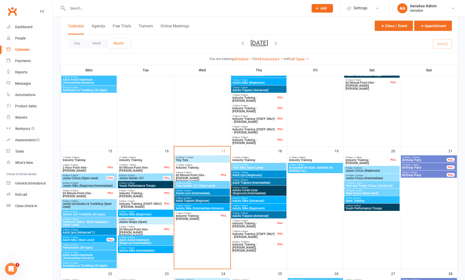
click at [99, 185] on span "Junior Silks (Beginners/Intermediate)" at bounding box center [88, 185] width 53 height 3
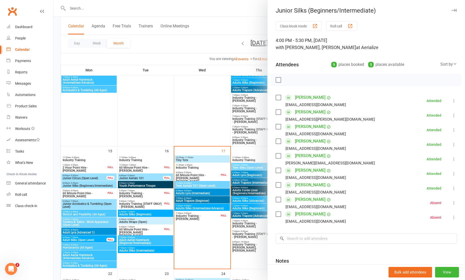
click at [98, 179] on div at bounding box center [259, 140] width 412 height 280
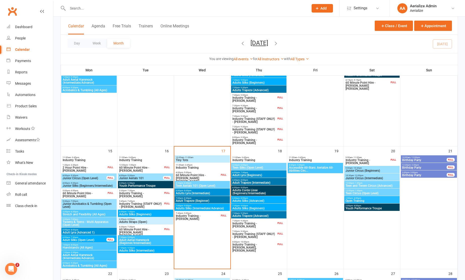
click at [98, 179] on span "Junior Circus (Open Level)" at bounding box center [84, 178] width 44 height 3
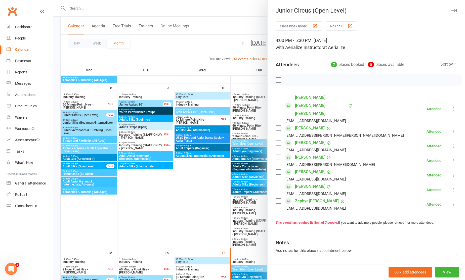
scroll to position [122, 0]
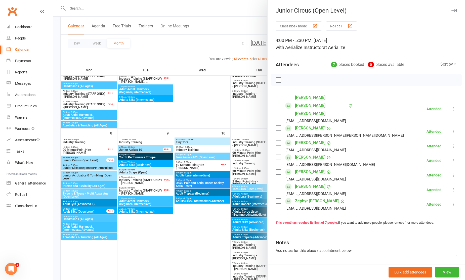
click at [201, 178] on div at bounding box center [259, 140] width 412 height 280
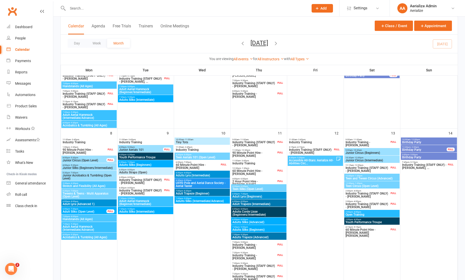
click at [202, 177] on span "Adults Lyra (Intermediate)" at bounding box center [202, 175] width 53 height 3
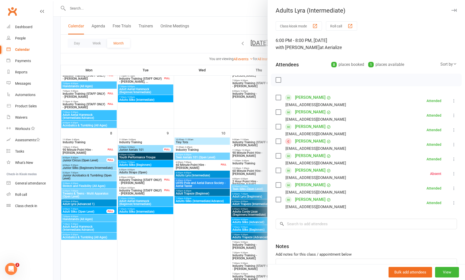
click at [200, 185] on div at bounding box center [259, 140] width 412 height 280
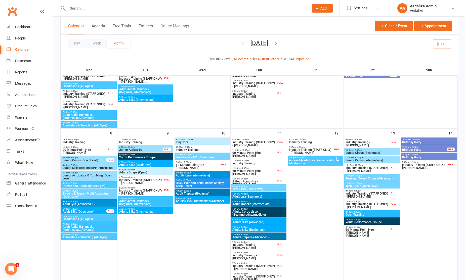
click at [201, 185] on span "USYD Pole and Aerial Dance Society - Aerial Taster" at bounding box center [202, 185] width 53 height 6
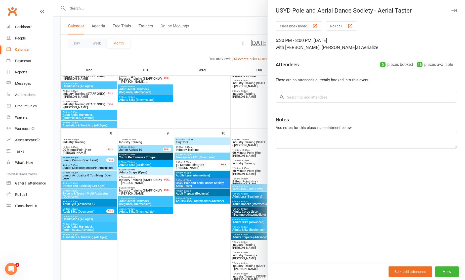
click at [207, 157] on div at bounding box center [259, 140] width 412 height 280
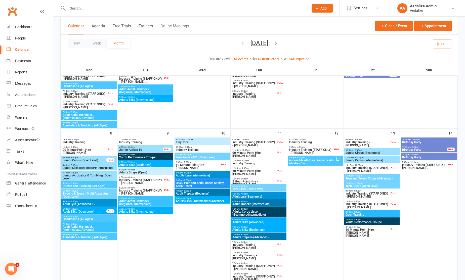
click at [207, 157] on span "Teen Aerials 101 (Open Level)" at bounding box center [202, 157] width 53 height 3
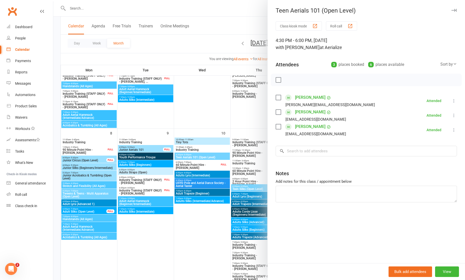
click at [206, 194] on div at bounding box center [259, 140] width 412 height 280
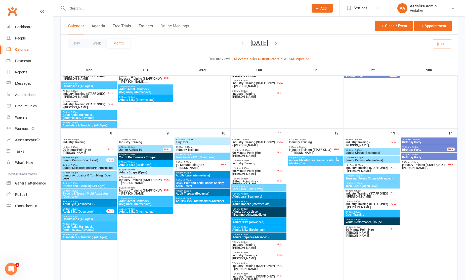
click at [206, 194] on span "Adult Trapeze (Beginner)" at bounding box center [202, 193] width 53 height 3
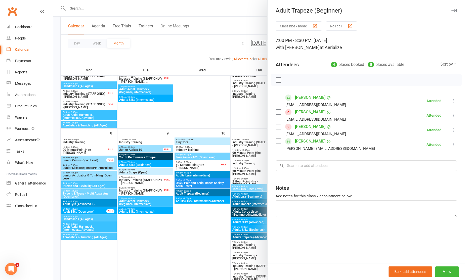
click at [204, 202] on div at bounding box center [259, 140] width 412 height 280
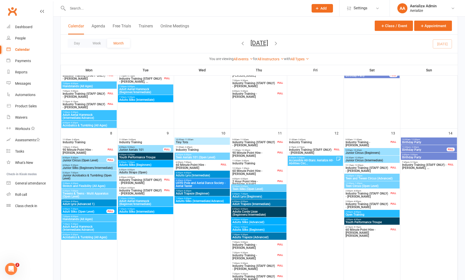
click at [204, 202] on span "Adults Silks (Intermediate/Advance)" at bounding box center [202, 201] width 53 height 3
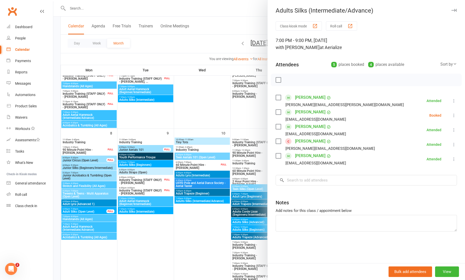
click at [194, 228] on div at bounding box center [259, 140] width 412 height 280
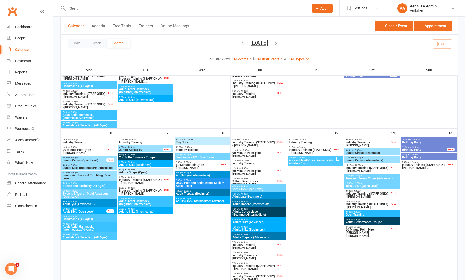
click at [259, 188] on span "Teen Silks (Open Level)" at bounding box center [258, 189] width 53 height 3
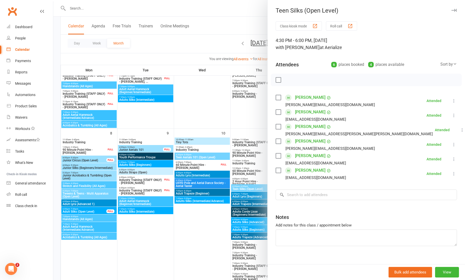
click at [254, 198] on div at bounding box center [259, 140] width 412 height 280
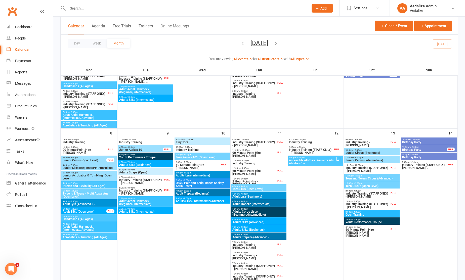
click at [256, 197] on span "Adult Lyra (Beginners)" at bounding box center [258, 196] width 53 height 3
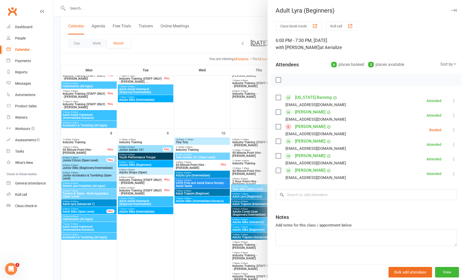
click at [253, 206] on div at bounding box center [259, 140] width 412 height 280
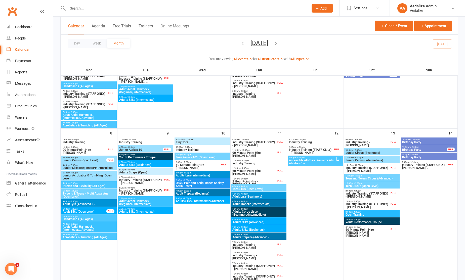
click at [253, 206] on span "Adult Trapeze (Intermediate)" at bounding box center [258, 204] width 53 height 3
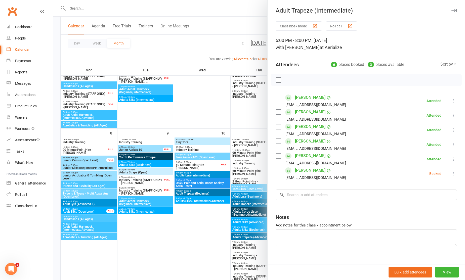
click at [254, 214] on div at bounding box center [259, 140] width 412 height 280
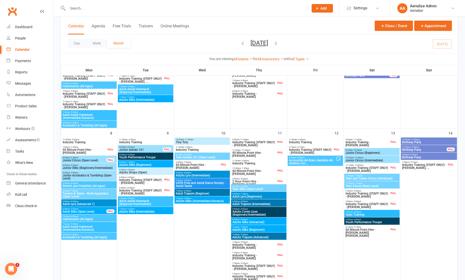
click at [253, 214] on span "Adults Corde Lisse (Beginners/Intermediate)" at bounding box center [258, 213] width 53 height 6
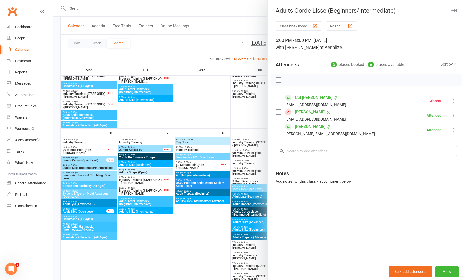
click at [251, 222] on div at bounding box center [259, 140] width 412 height 280
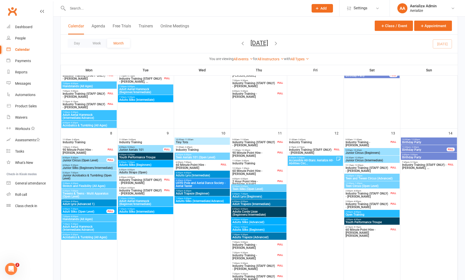
click at [251, 222] on span "Adults Silks (Advanced)" at bounding box center [258, 222] width 53 height 3
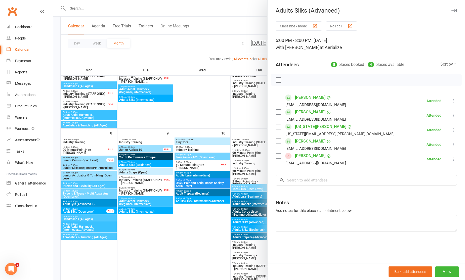
click at [250, 229] on div at bounding box center [259, 140] width 412 height 280
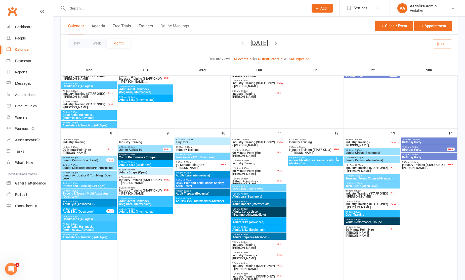
click at [250, 229] on span "Adults Silks (Beginners)" at bounding box center [258, 230] width 53 height 3
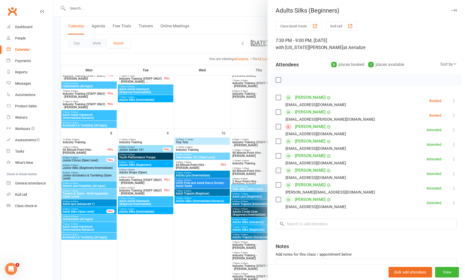
click at [252, 237] on div at bounding box center [259, 140] width 412 height 280
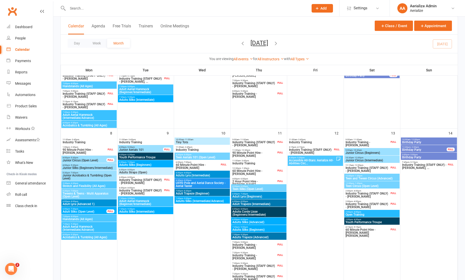
click at [252, 237] on span "Adults Trapeze (Advanced)" at bounding box center [258, 237] width 53 height 3
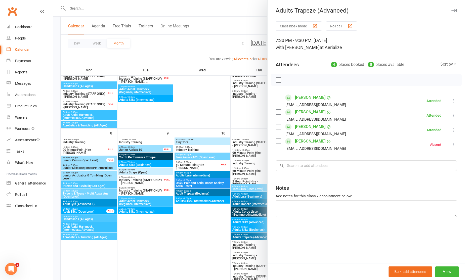
click at [211, 225] on div at bounding box center [259, 140] width 412 height 280
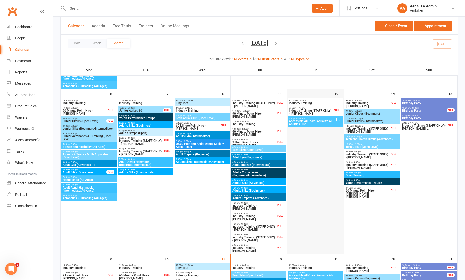
scroll to position [162, 0]
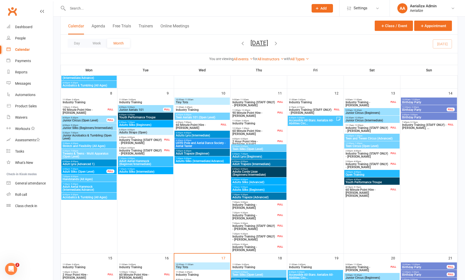
click at [367, 112] on span "Junior Circus (Beginners)" at bounding box center [372, 112] width 53 height 3
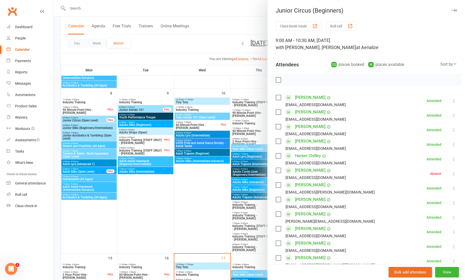
click at [242, 122] on div at bounding box center [259, 140] width 412 height 280
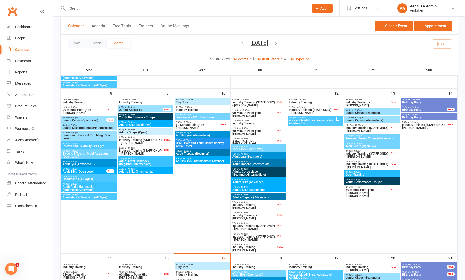
click at [378, 111] on span "Junior Circus (Beginners)" at bounding box center [372, 112] width 53 height 3
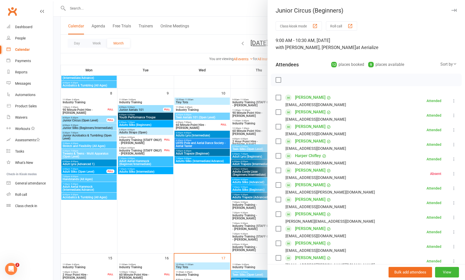
click at [232, 91] on div at bounding box center [259, 140] width 412 height 280
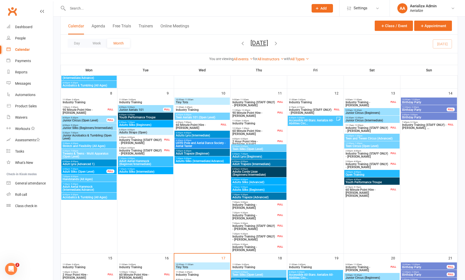
click at [371, 118] on span "10:30am - 12:00pm" at bounding box center [372, 118] width 53 height 2
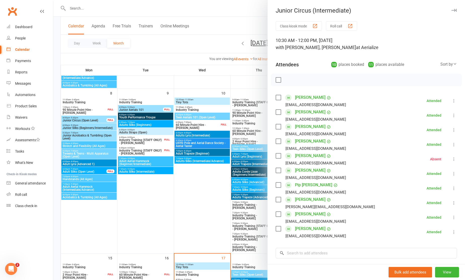
click at [173, 72] on div at bounding box center [259, 140] width 412 height 280
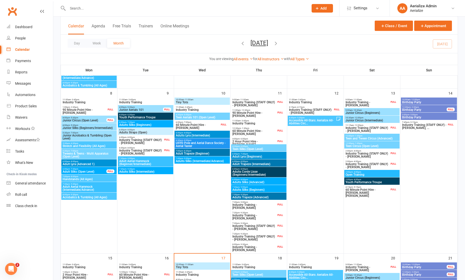
click at [367, 140] on span "Teen and Tween Circus (Advanced)" at bounding box center [372, 138] width 53 height 3
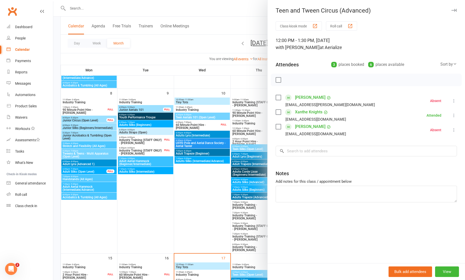
click at [182, 94] on div at bounding box center [259, 140] width 412 height 280
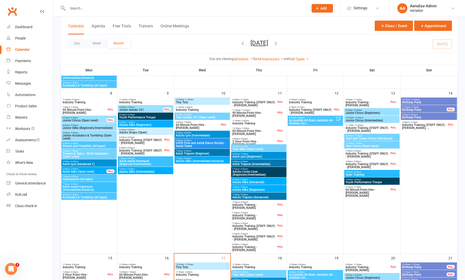
click at [381, 144] on span "12:00pm - 1:30pm" at bounding box center [372, 143] width 53 height 2
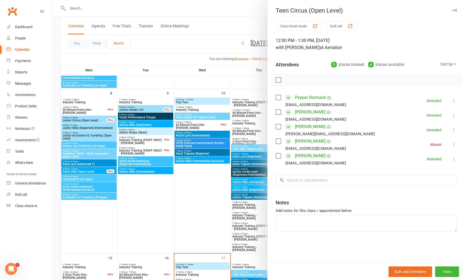
click at [200, 87] on div at bounding box center [259, 140] width 412 height 280
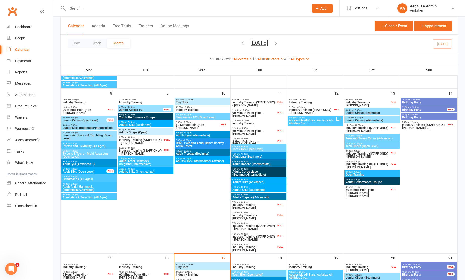
click at [370, 177] on div "2:00pm - 4:00pm Open Training" at bounding box center [372, 173] width 55 height 7
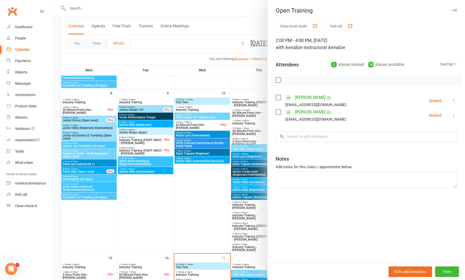
click at [256, 138] on div at bounding box center [259, 140] width 412 height 280
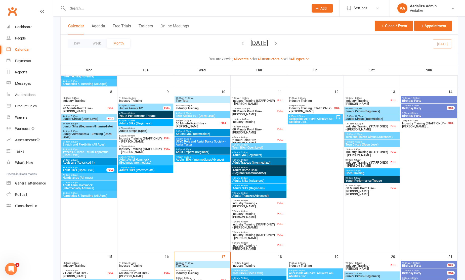
scroll to position [166, 0]
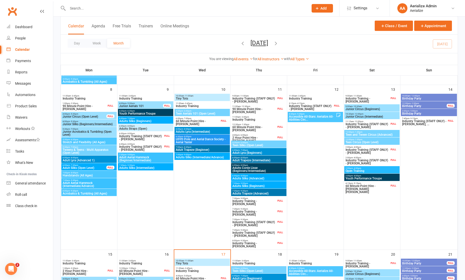
click at [365, 180] on span "Youth Performance Troupe" at bounding box center [372, 178] width 53 height 3
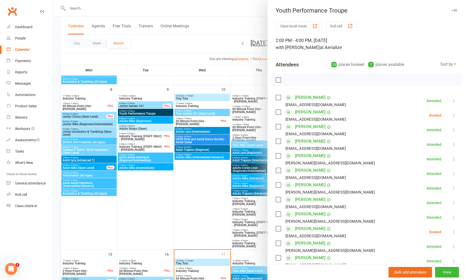
click at [197, 141] on div at bounding box center [259, 140] width 412 height 280
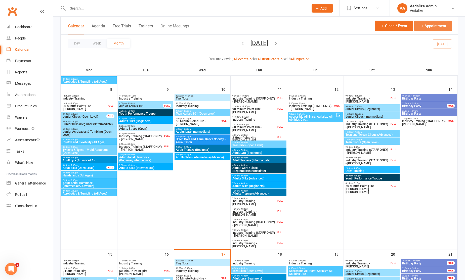
click at [421, 26] on icon "button" at bounding box center [422, 26] width 5 height 5
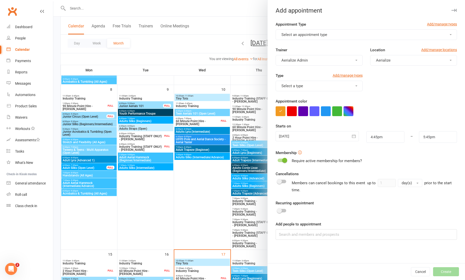
click at [298, 31] on button "Select an appointment type" at bounding box center [366, 34] width 181 height 11
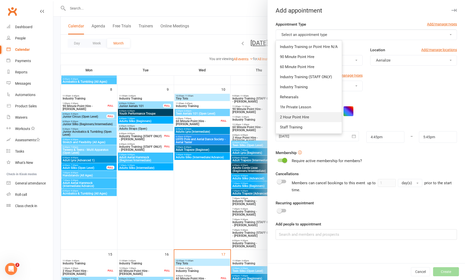
click at [301, 118] on span "2 Hour Point Hire" at bounding box center [294, 117] width 29 height 5
type input "6:45pm"
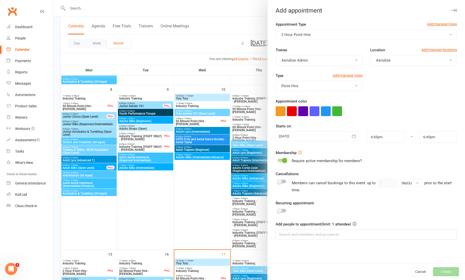
click at [316, 61] on button "Aerialize Admin" at bounding box center [319, 60] width 87 height 11
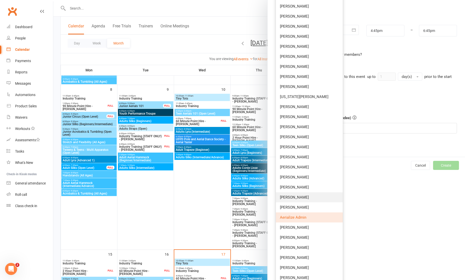
scroll to position [116, 0]
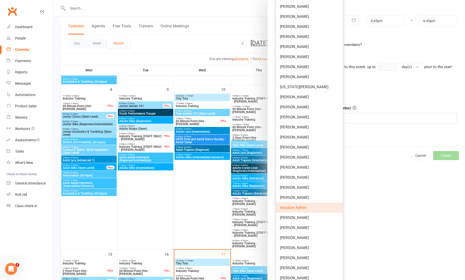
click at [294, 207] on span "Aerialize Admin" at bounding box center [293, 208] width 26 height 5
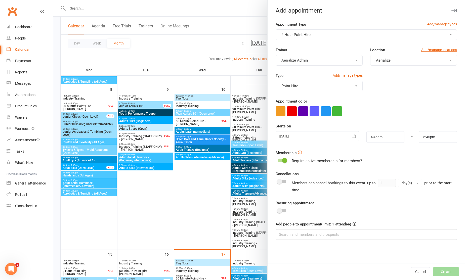
click at [341, 60] on button "Aerialize Admin" at bounding box center [319, 60] width 87 height 11
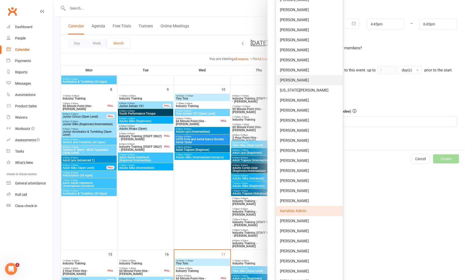
scroll to position [121, 0]
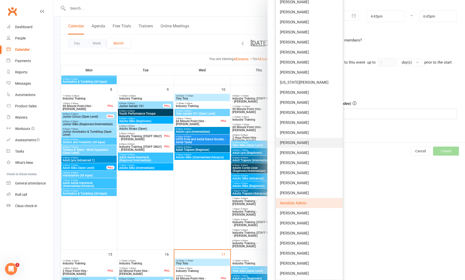
click at [292, 144] on span "Helen Lette" at bounding box center [294, 143] width 29 height 5
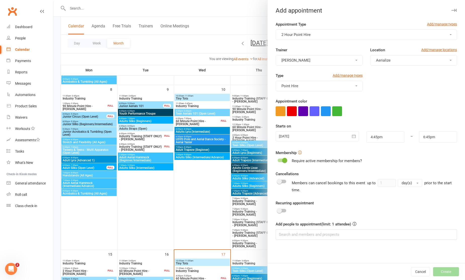
scroll to position [0, 0]
click at [320, 62] on button "Helen Lette" at bounding box center [319, 60] width 87 height 11
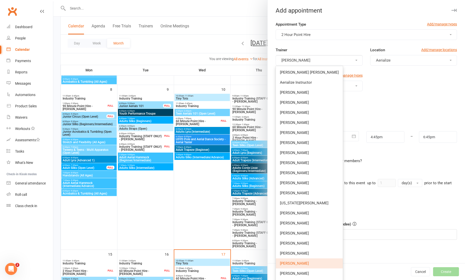
click at [405, 73] on div "Type Add/manage types Point Hire" at bounding box center [366, 86] width 189 height 26
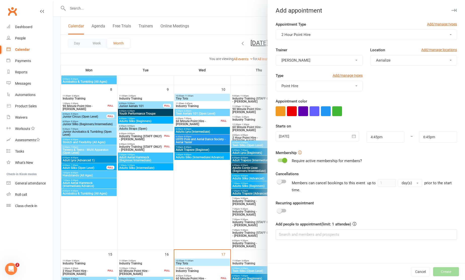
click at [338, 61] on button "Helen Lette" at bounding box center [319, 60] width 87 height 11
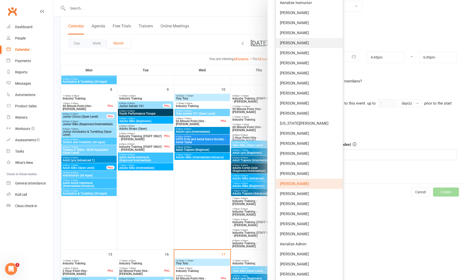
scroll to position [121, 0]
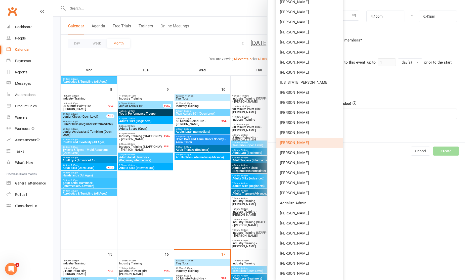
click at [414, 44] on form "Appointment Type Add/manage types 2 Hour Point Hire Trainer Helen Lette Carriga…" at bounding box center [366, 10] width 181 height 219
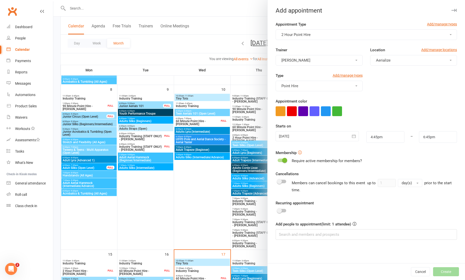
scroll to position [0, 0]
click at [345, 85] on button "Point Hire" at bounding box center [319, 86] width 87 height 11
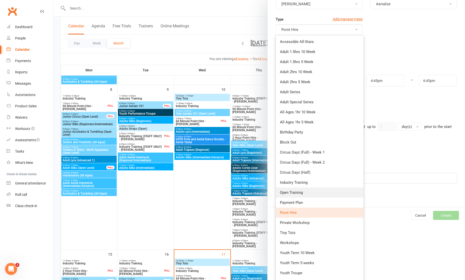
scroll to position [58, 0]
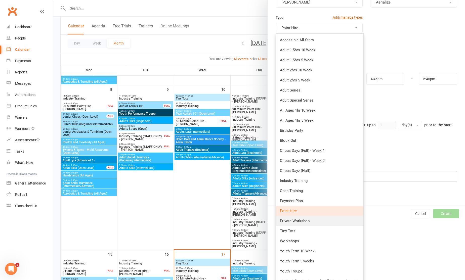
click at [306, 220] on span "Private Workshop" at bounding box center [295, 221] width 30 height 5
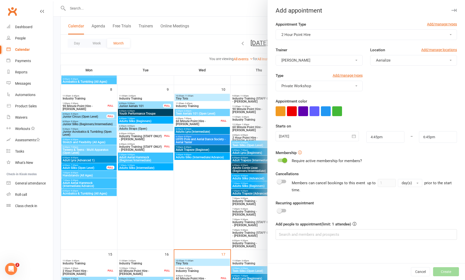
click at [293, 64] on button "Helen Lette" at bounding box center [319, 60] width 87 height 11
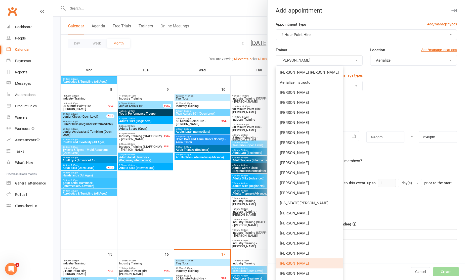
click at [297, 35] on span "2 Hour Point Hire" at bounding box center [296, 34] width 29 height 5
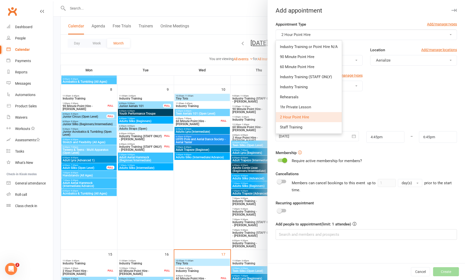
click at [394, 106] on div "Appointment color" at bounding box center [366, 107] width 181 height 18
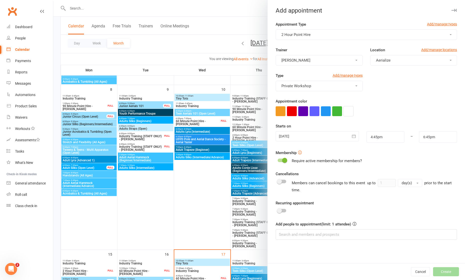
click at [347, 111] on icon "button" at bounding box center [348, 110] width 3 height 3
click at [305, 111] on button "button" at bounding box center [303, 111] width 10 height 10
click at [303, 135] on div at bounding box center [317, 136] width 83 height 10
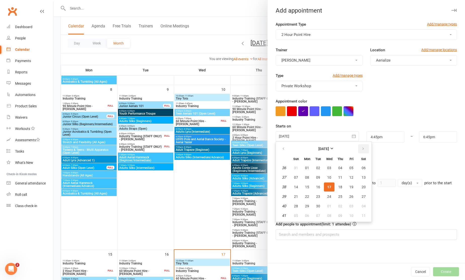
click at [359, 148] on button "button" at bounding box center [363, 148] width 11 height 9
click at [328, 170] on button "03" at bounding box center [329, 168] width 11 height 9
type input "03 Dec 2025"
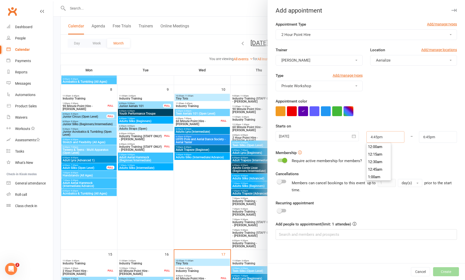
click at [375, 138] on input "4:45pm" at bounding box center [386, 137] width 38 height 12
type input "4"
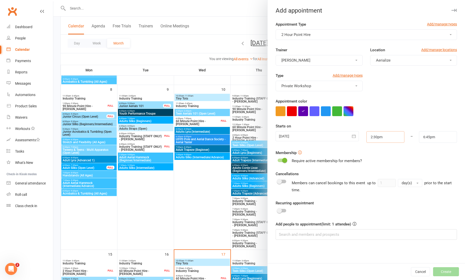
type input "2:30pm"
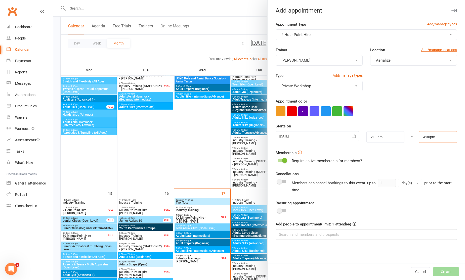
scroll to position [228, 0]
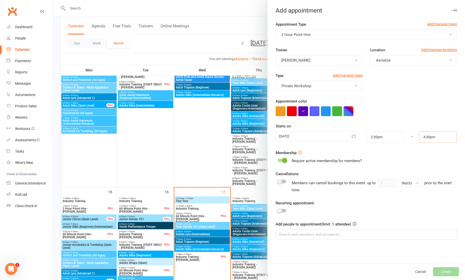
type input "4:30pm"
click at [347, 236] on input at bounding box center [366, 235] width 181 height 11
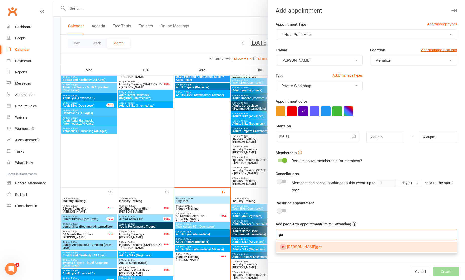
type input "g"
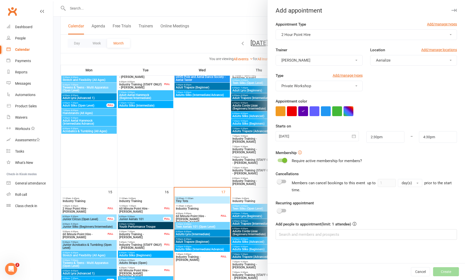
click at [341, 211] on div "Recurring appointment" at bounding box center [366, 207] width 181 height 14
click at [283, 162] on span at bounding box center [284, 160] width 5 height 5
click at [278, 160] on input "checkbox" at bounding box center [278, 160] width 0 height 0
click at [283, 162] on div at bounding box center [282, 161] width 9 height 4
click at [278, 160] on input "checkbox" at bounding box center [278, 160] width 0 height 0
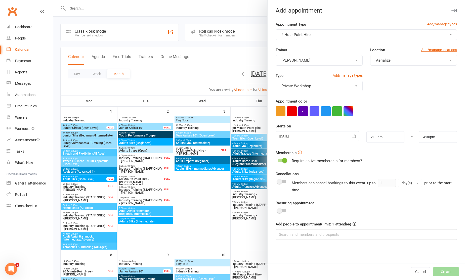
scroll to position [65, 0]
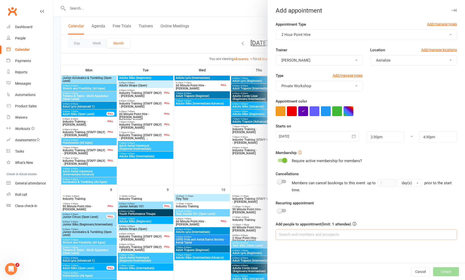
click at [314, 231] on input at bounding box center [366, 235] width 181 height 11
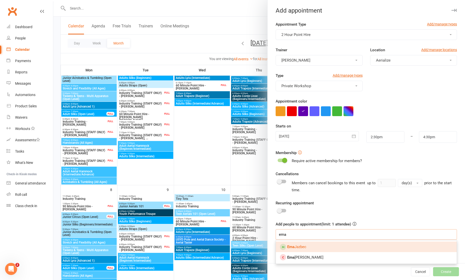
type input "ema"
click at [308, 247] on link "Ema Jazbec" at bounding box center [366, 247] width 181 height 11
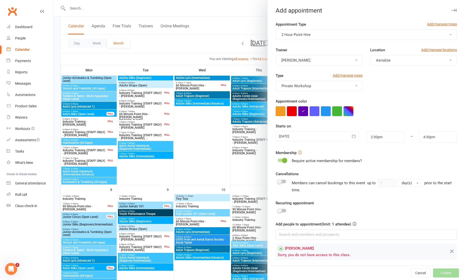
click at [285, 160] on span at bounding box center [284, 160] width 5 height 5
click at [278, 160] on input "checkbox" at bounding box center [278, 160] width 0 height 0
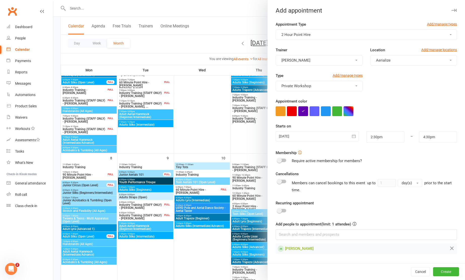
scroll to position [97, 0]
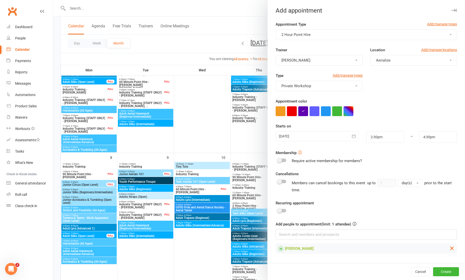
click at [454, 248] on icon at bounding box center [452, 248] width 6 height 6
click at [334, 233] on input at bounding box center [366, 235] width 181 height 11
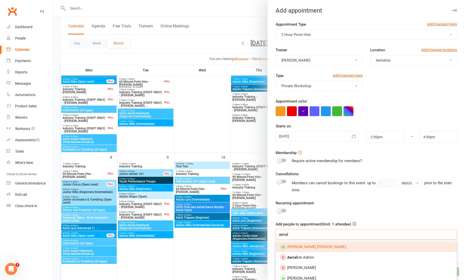
click at [328, 232] on input "aerial" at bounding box center [366, 235] width 181 height 11
click at [328, 231] on input "aerial" at bounding box center [366, 235] width 181 height 11
type input "info@aeri"
click at [301, 249] on span "Aerialize Admin" at bounding box center [300, 247] width 26 height 5
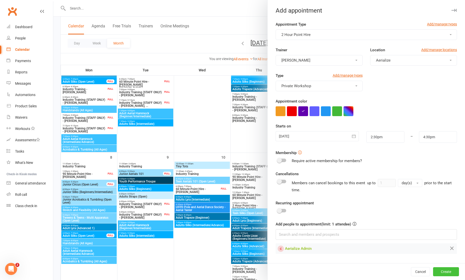
click at [442, 272] on button "Create" at bounding box center [446, 272] width 26 height 9
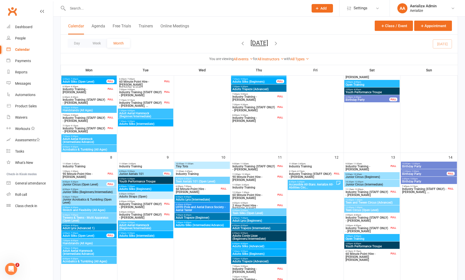
click at [279, 44] on icon "button" at bounding box center [276, 44] width 6 height 6
click at [0, 0] on div "Loading" at bounding box center [0, 0] width 0 height 0
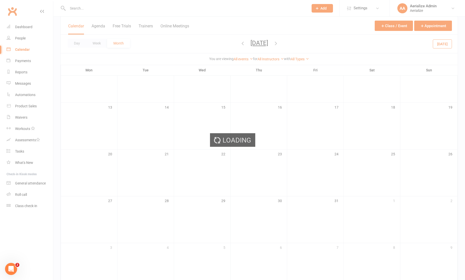
click at [286, 43] on div "Loading" at bounding box center [232, 140] width 465 height 280
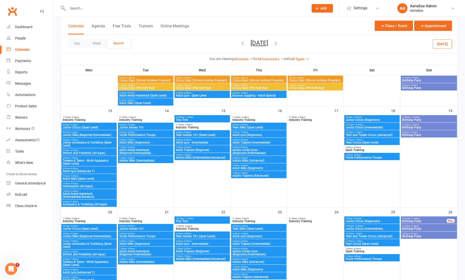
click at [279, 44] on icon "button" at bounding box center [276, 44] width 6 height 6
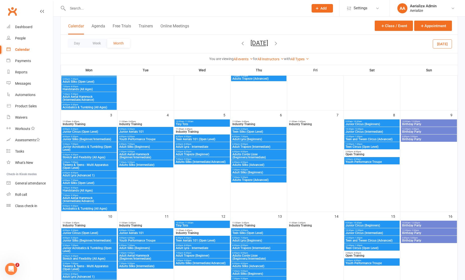
click at [279, 43] on icon "button" at bounding box center [276, 44] width 6 height 6
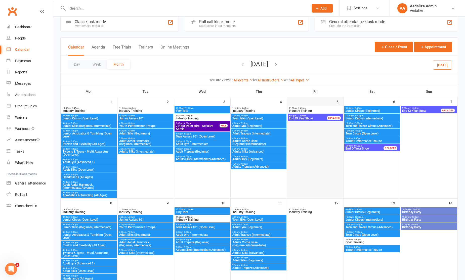
scroll to position [0, 0]
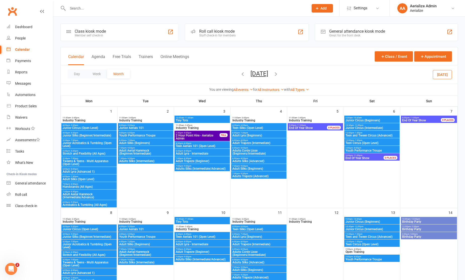
click at [200, 137] on span "2 Hour Point Hire - Aerialize Admin" at bounding box center [198, 137] width 44 height 6
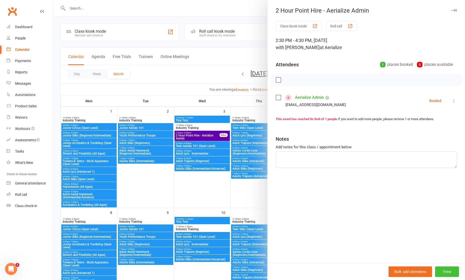
click at [444, 272] on button "View" at bounding box center [447, 272] width 24 height 11
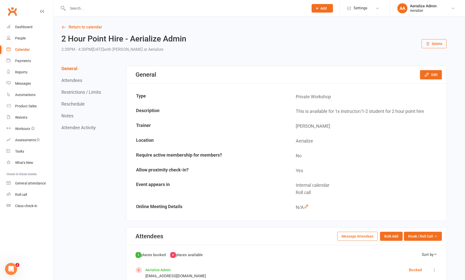
click at [430, 69] on div "General Edit" at bounding box center [287, 74] width 320 height 17
click at [431, 75] on button "Edit" at bounding box center [431, 74] width 22 height 9
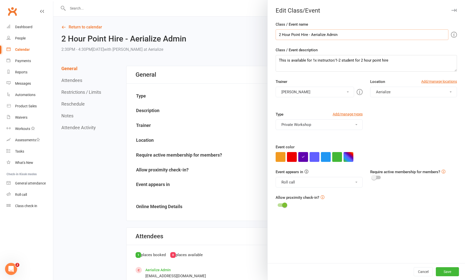
drag, startPoint x: 353, startPoint y: 35, endPoint x: 219, endPoint y: 29, distance: 134.0
click at [219, 0] on div "Edit Class/Event Class / Event name 2 Hour Point Hire - Aerialize Admin Class /…" at bounding box center [259, 0] width 412 height 0
paste input "GET Educational Tours"
type input "GET Educational Tours Workshop"
click at [381, 61] on textarea "This is available for 1x instructor/1-2 student for 2 hour point hire" at bounding box center [366, 63] width 181 height 17
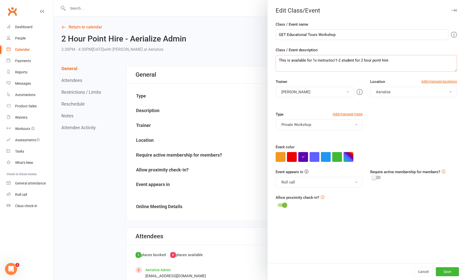
click at [381, 61] on textarea "This is available for 1x instructor/1-2 student for 2 hour point hire" at bounding box center [366, 63] width 181 height 17
paste textarea "15 12 - 18 years NA Aerialize 2 Helen, Ema Silks"
click at [285, 61] on textarea "15 12 - 18 years NA Aerialize 2 Helen, Ema Silks" at bounding box center [366, 63] width 181 height 17
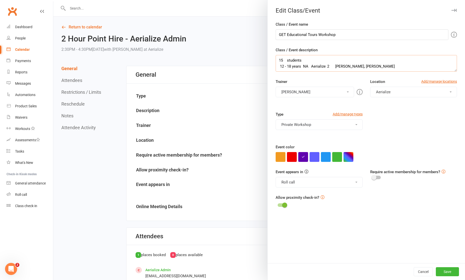
drag, startPoint x: 338, startPoint y: 66, endPoint x: 310, endPoint y: 67, distance: 28.0
click at [310, 67] on textarea "15 students 12 - 18 years NA Aerialize 2 Helen, Ema Silks" at bounding box center [366, 63] width 181 height 17
click at [301, 69] on textarea "15 students 12 - 18 years Helen, Ema Silks" at bounding box center [366, 63] width 181 height 17
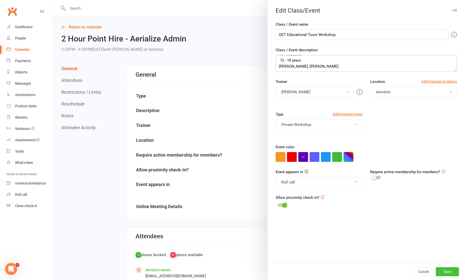
type textarea "15 students 12 - 18 years Helen, Ema Silks"
click at [448, 269] on button "Save" at bounding box center [447, 272] width 23 height 9
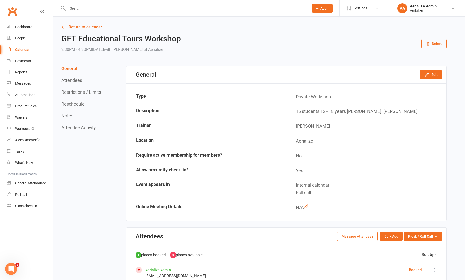
click at [19, 51] on div "Calendar" at bounding box center [22, 50] width 15 height 4
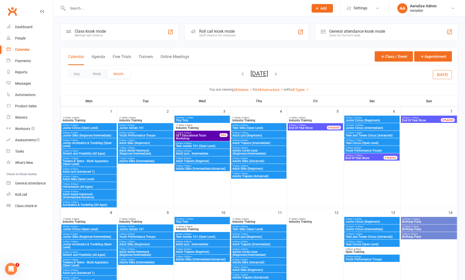
click at [443, 74] on button "Today" at bounding box center [442, 74] width 19 height 9
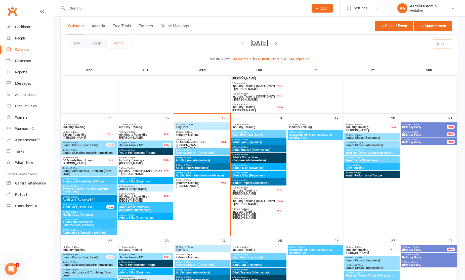
scroll to position [306, 0]
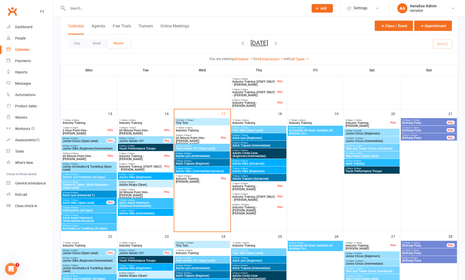
click at [150, 190] on span "6:30pm - 7:30pm" at bounding box center [141, 190] width 44 height 2
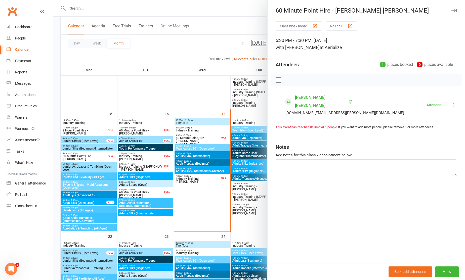
click at [150, 133] on div at bounding box center [259, 140] width 412 height 280
